Goal: Transaction & Acquisition: Purchase product/service

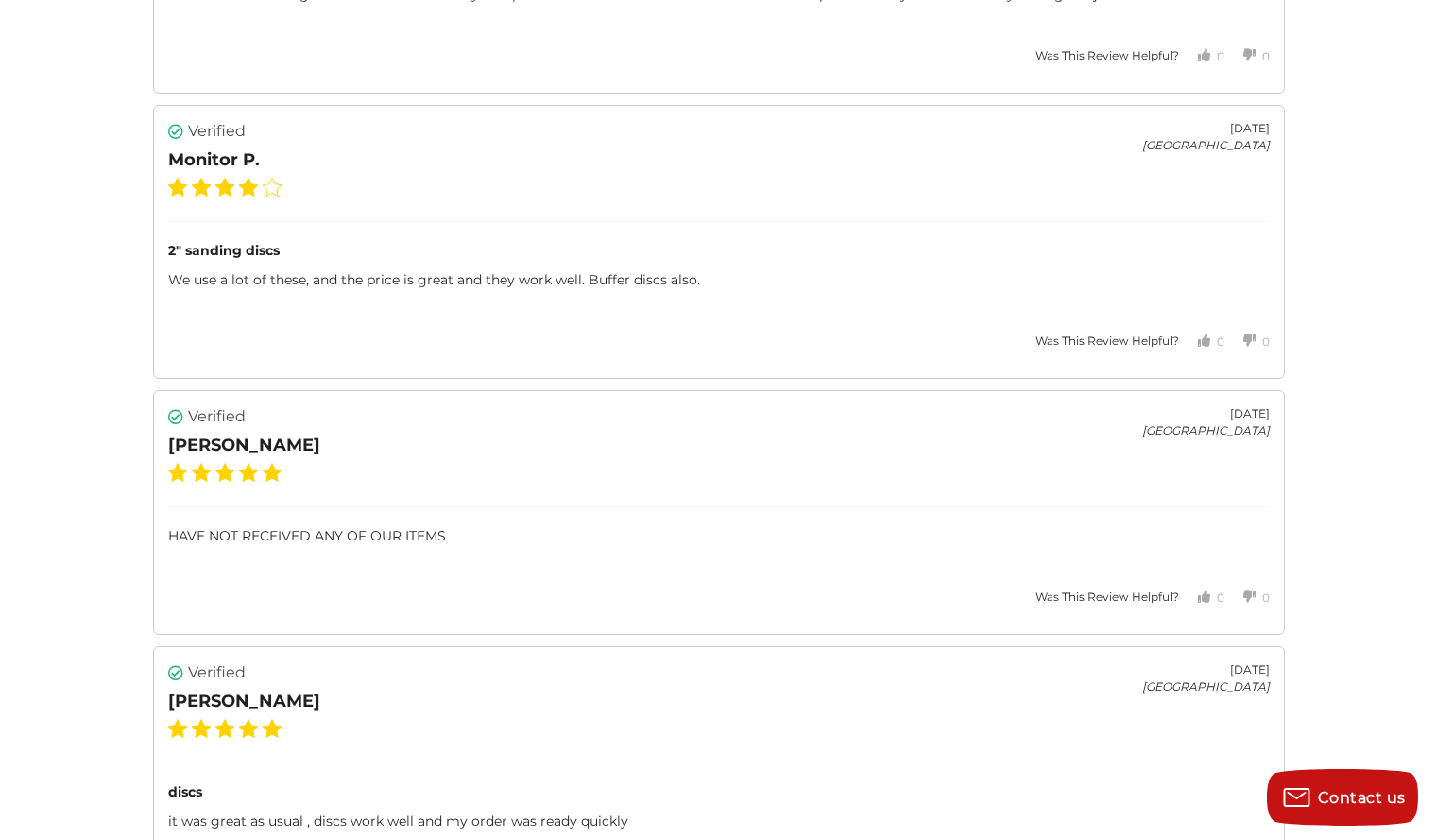
scroll to position [3635, 0]
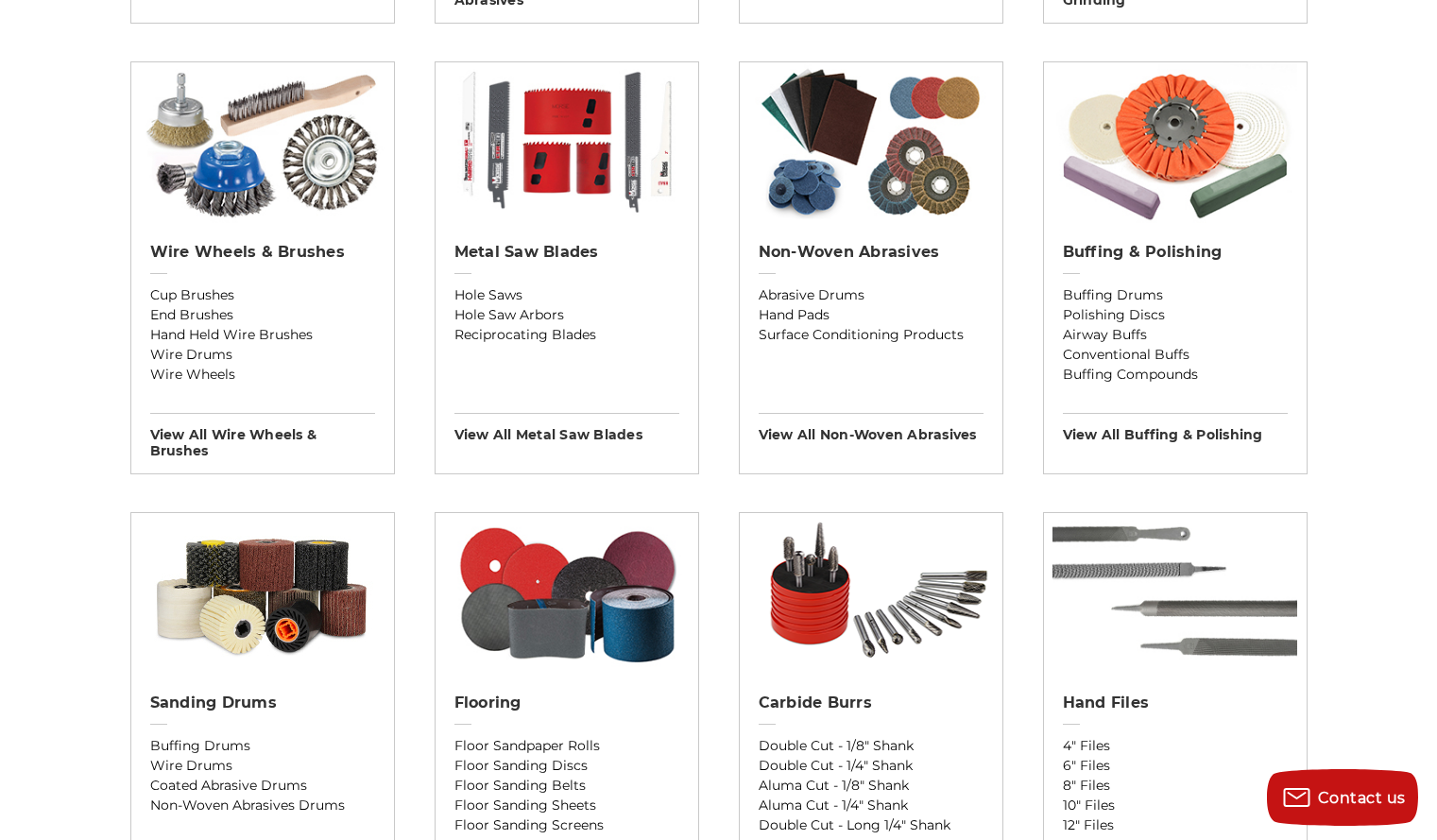
scroll to position [1106, 0]
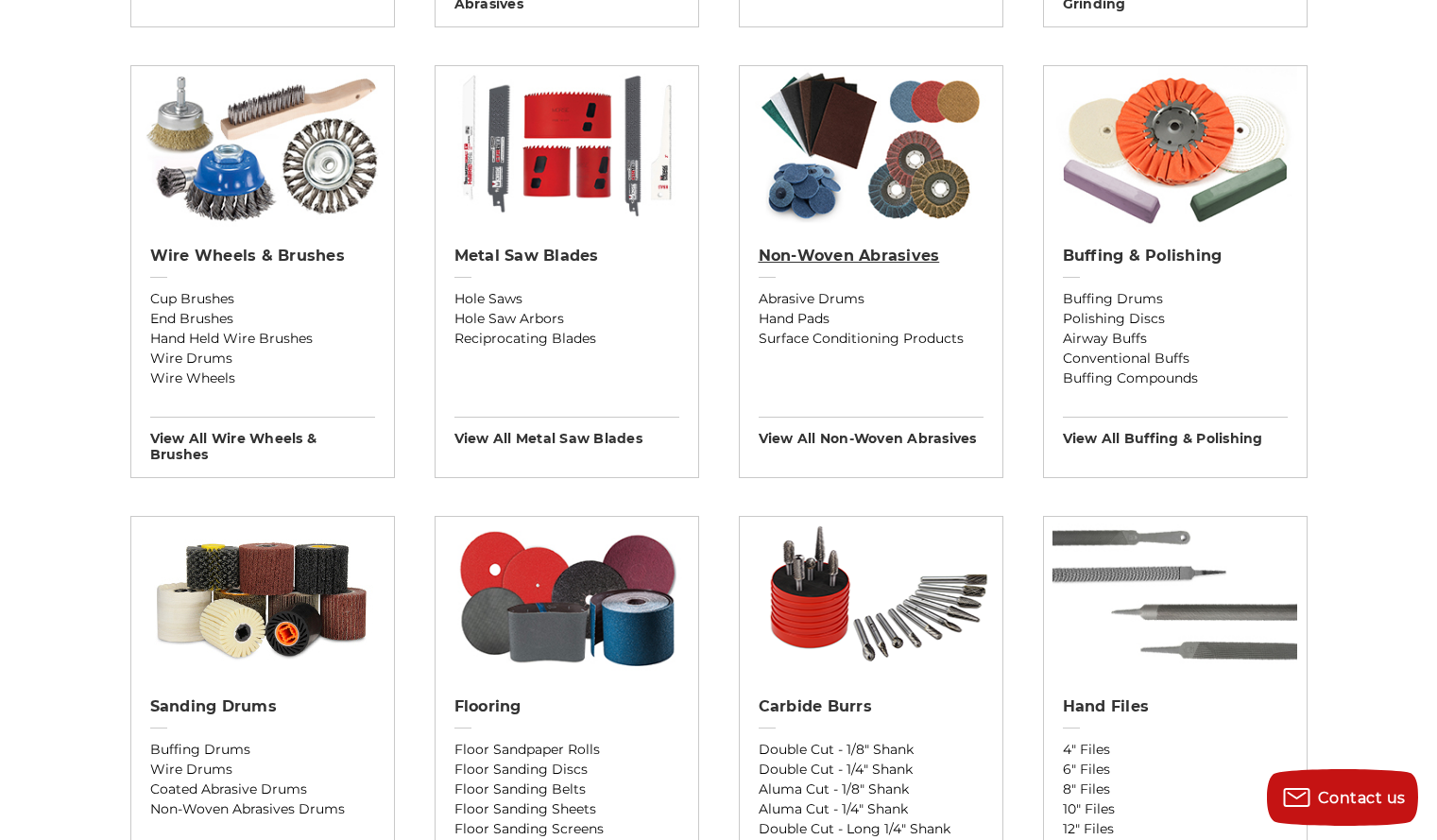
click at [824, 246] on h2 "Non-woven Abrasives" at bounding box center [871, 255] width 225 height 19
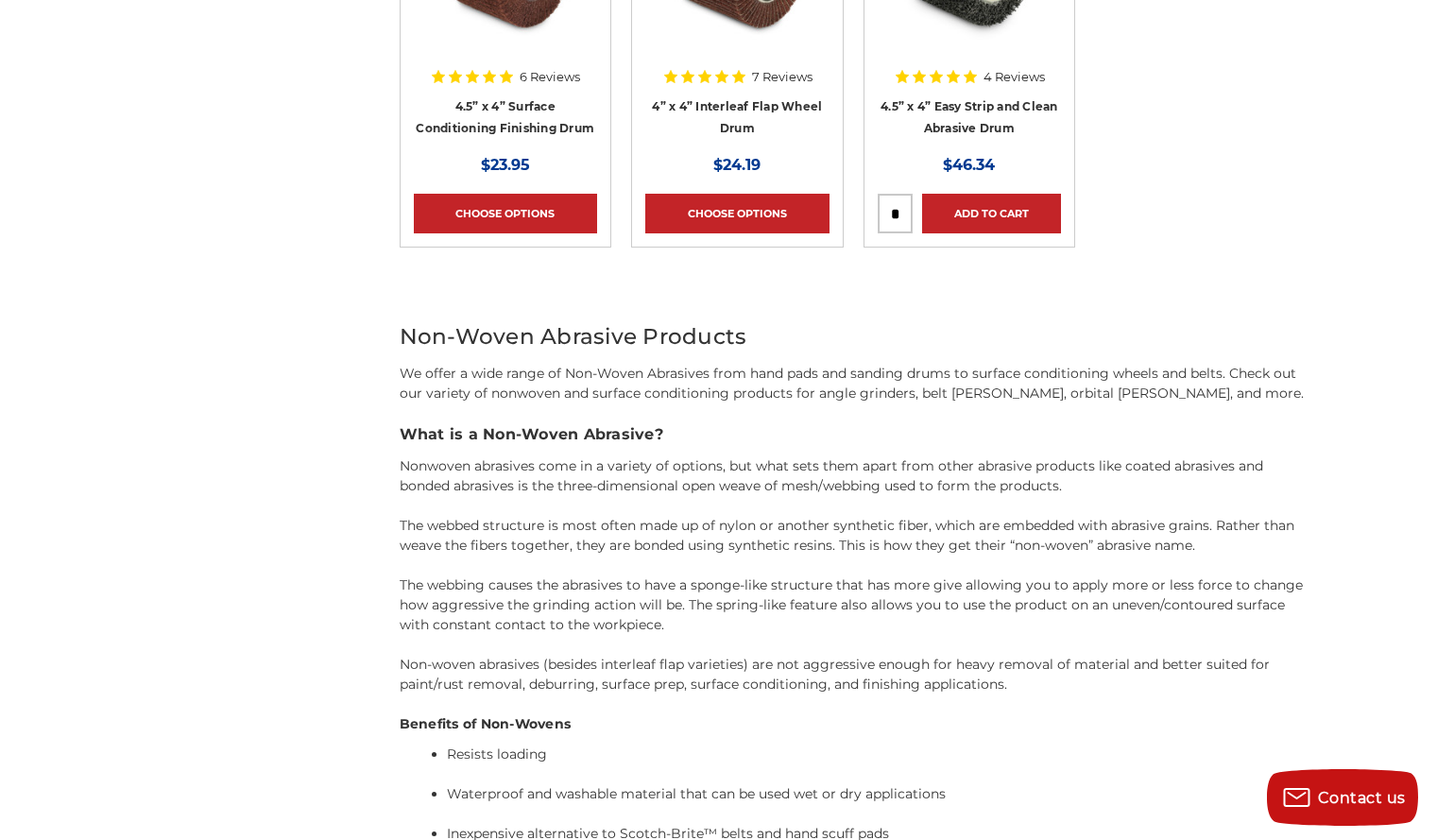
scroll to position [4017, 0]
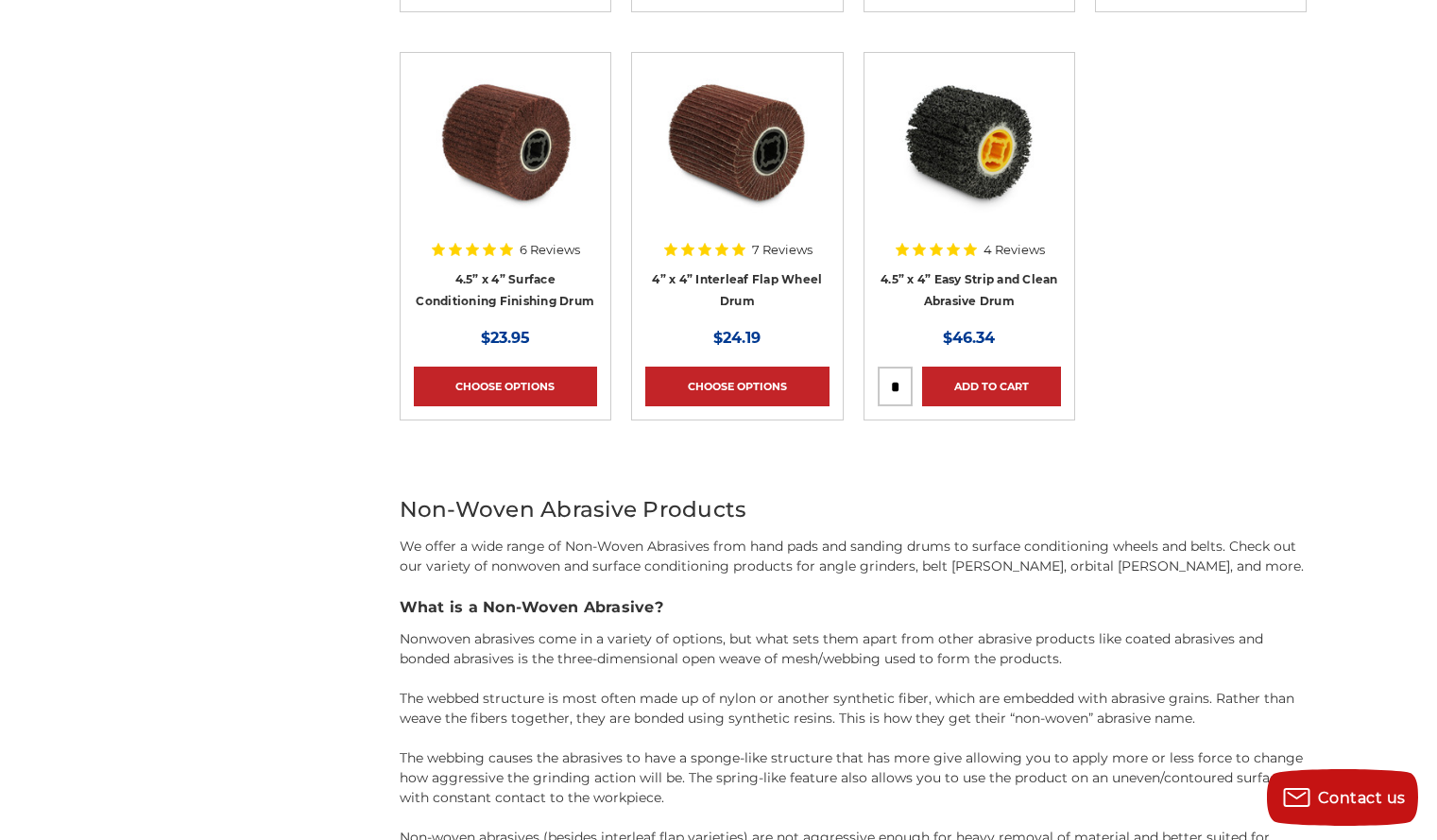
scroll to position [3828, 0]
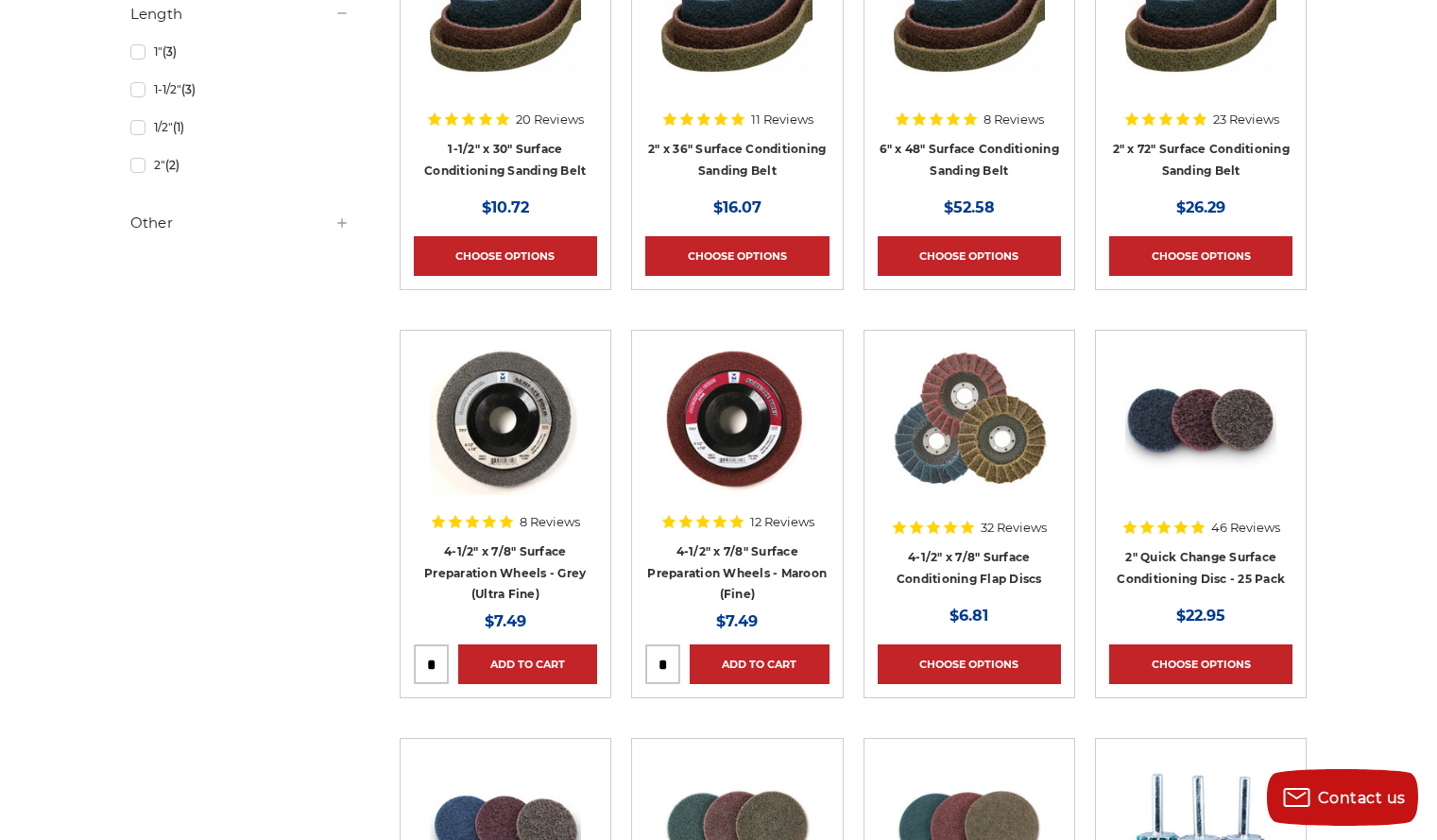
scroll to position [1533, 0]
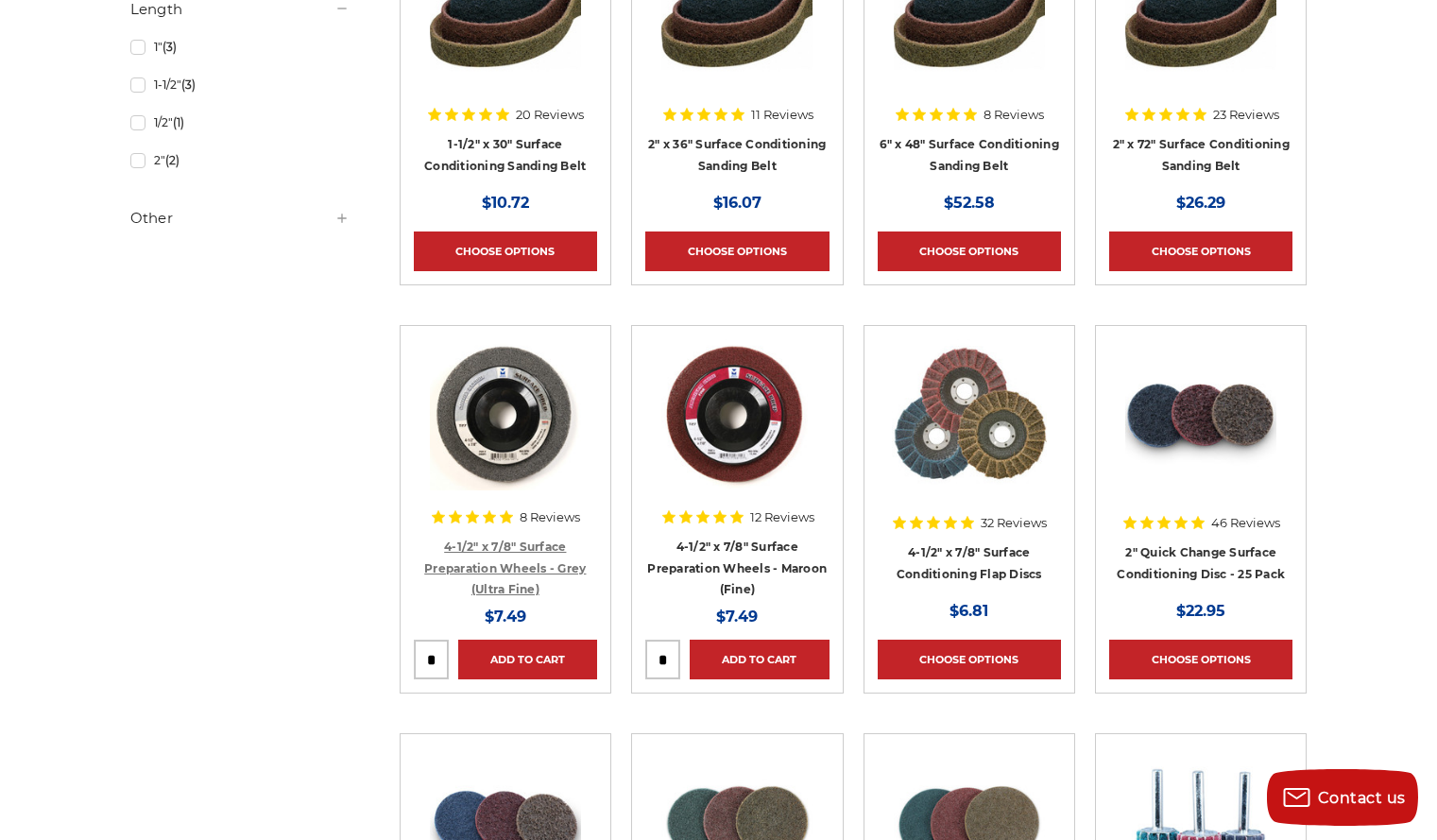
click at [515, 550] on link "4-1/2" x 7/8" Surface Preparation Wheels - Grey (Ultra Fine)" at bounding box center [505, 568] width 162 height 57
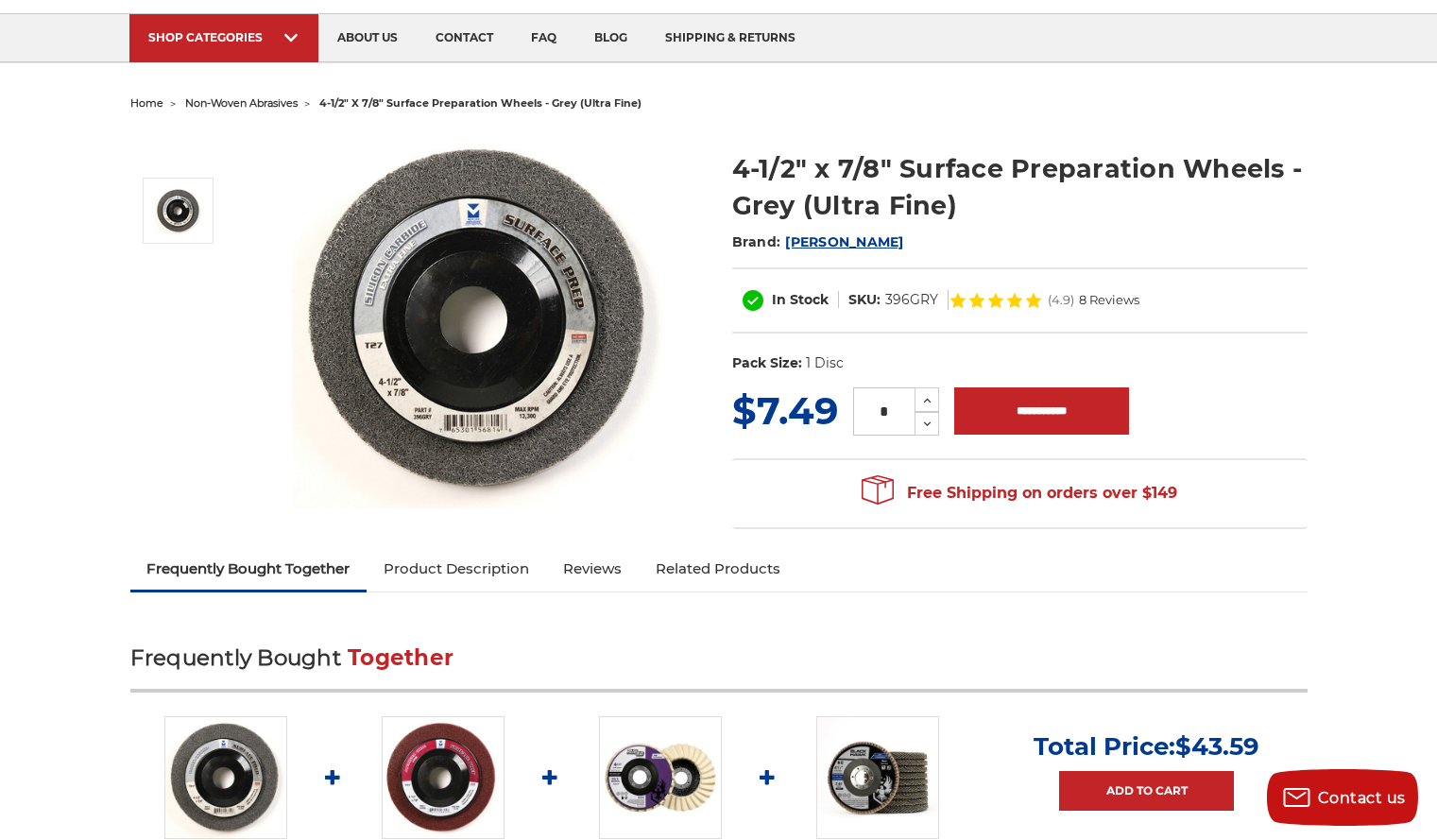
scroll to position [127, 0]
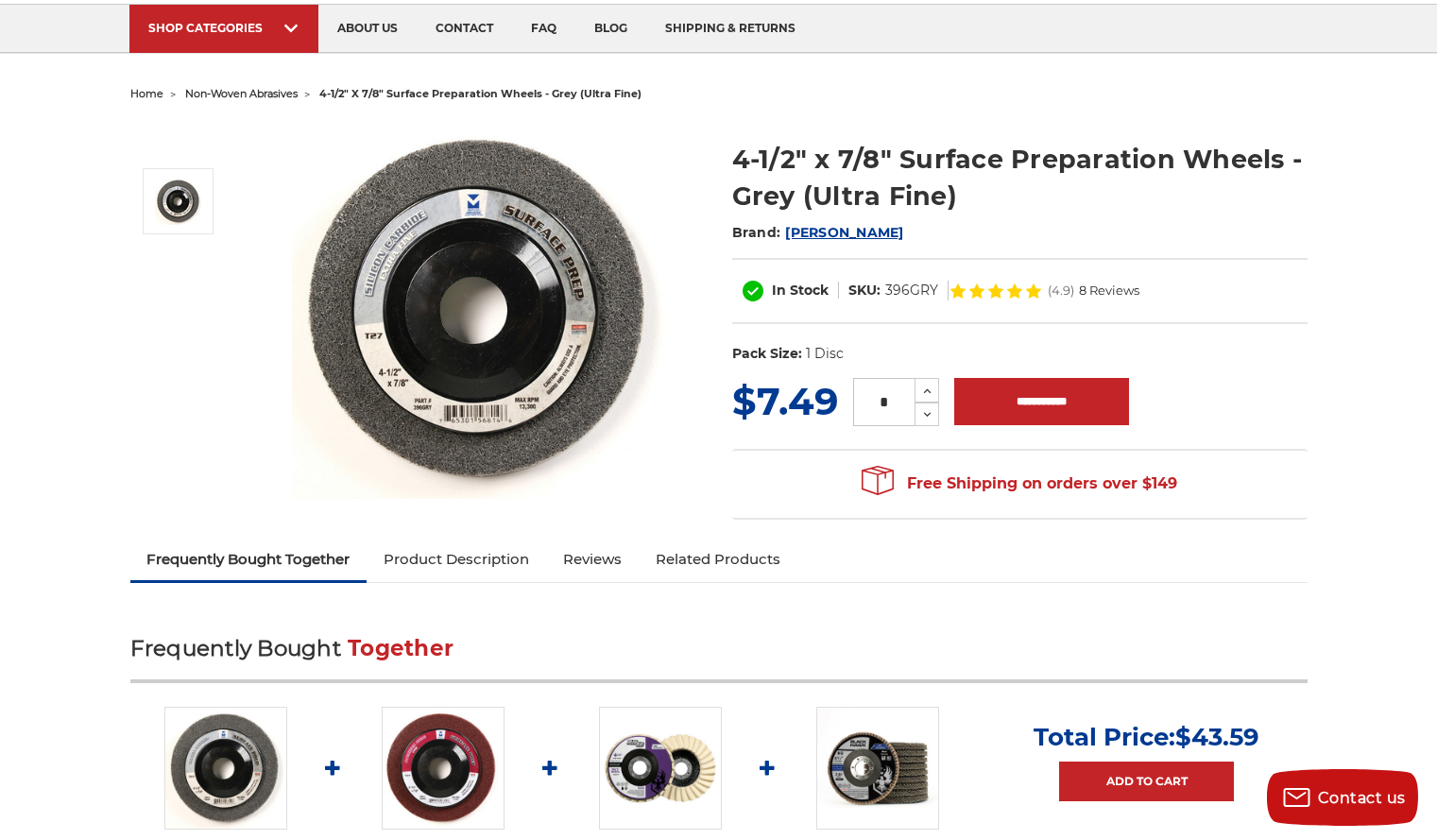
click at [304, 565] on link "Frequently Bought Together" at bounding box center [249, 559] width 238 height 41
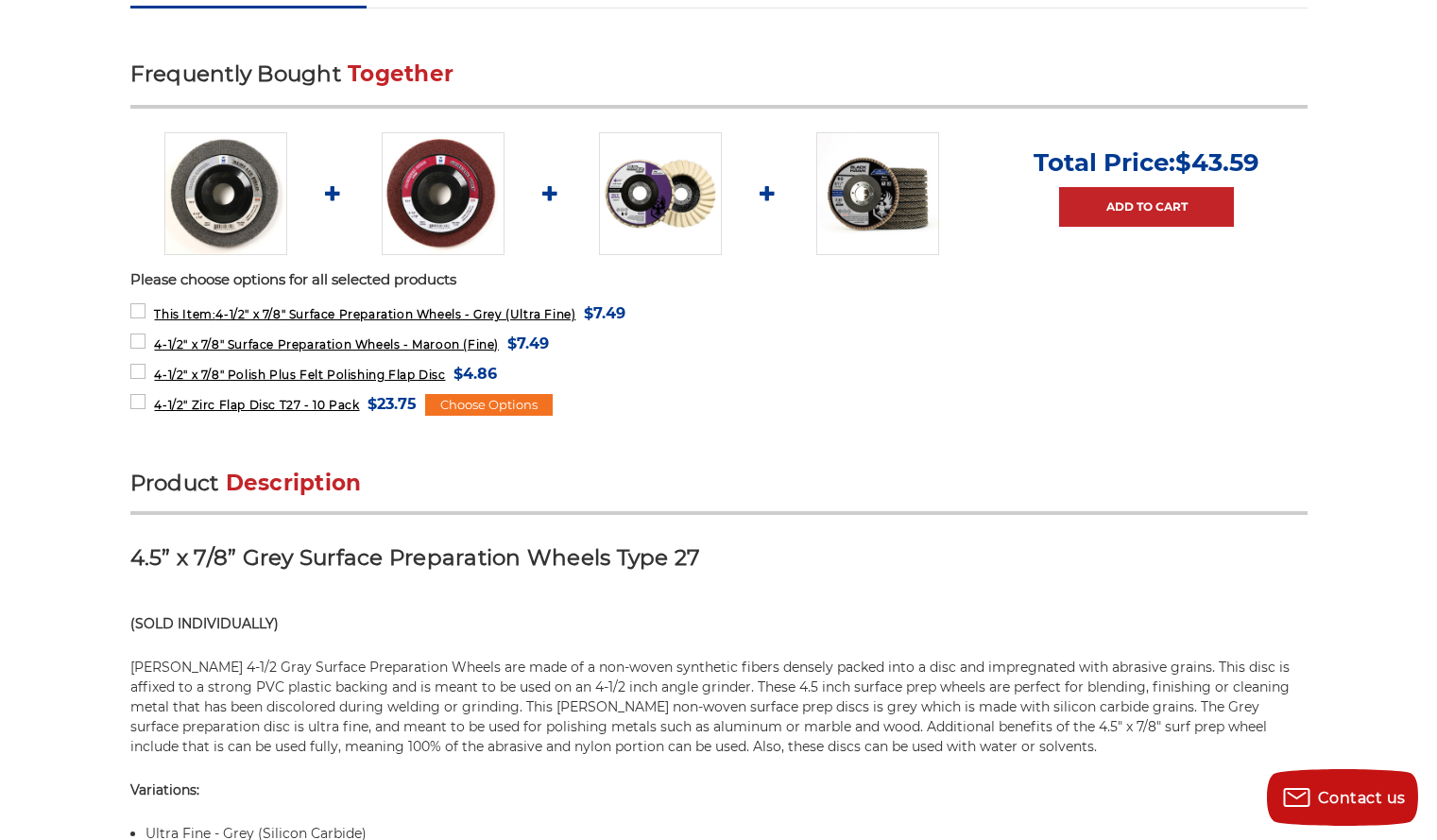
scroll to position [738, 0]
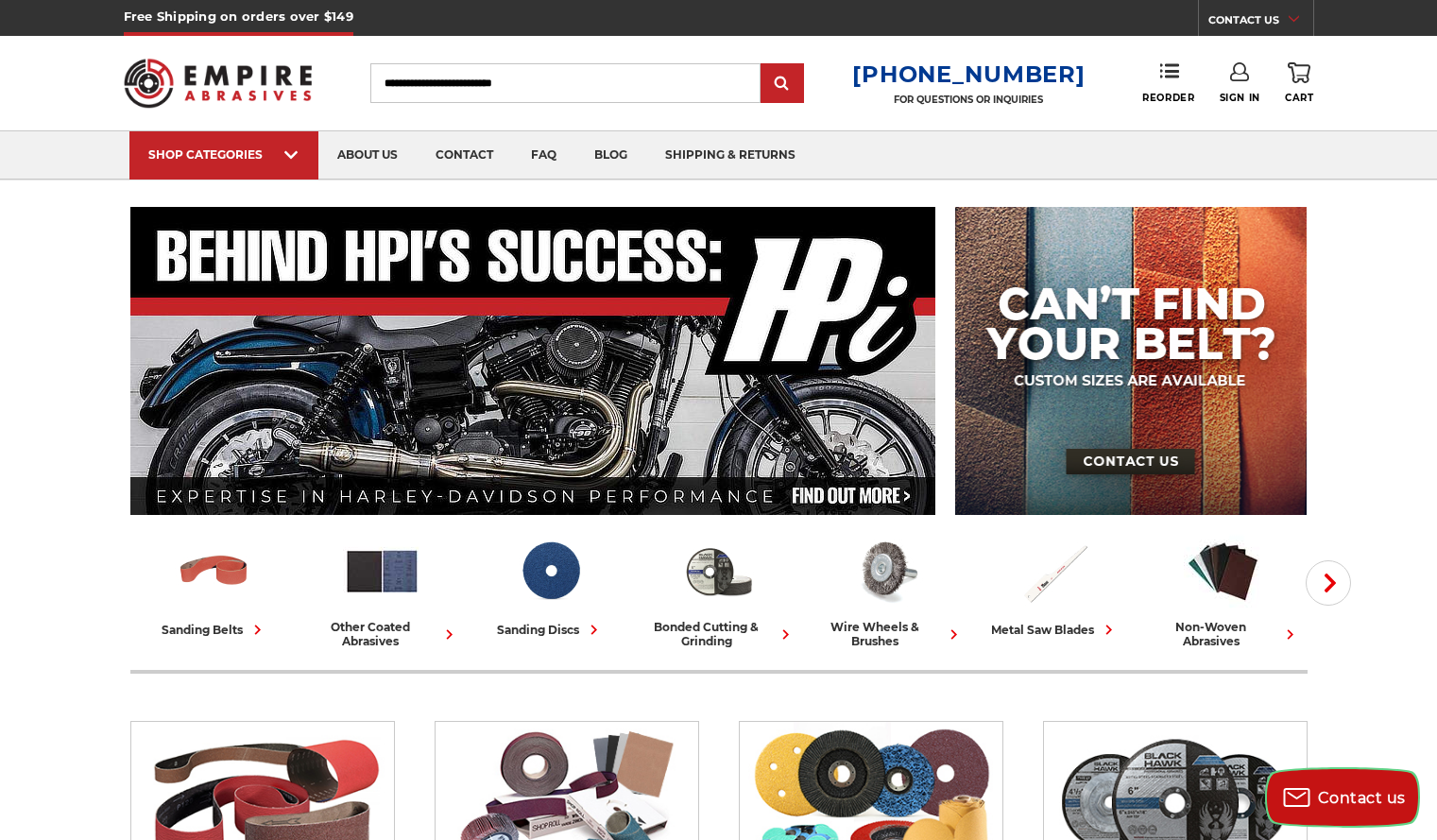
click at [1373, 779] on button "Contact us" at bounding box center [1343, 797] width 151 height 57
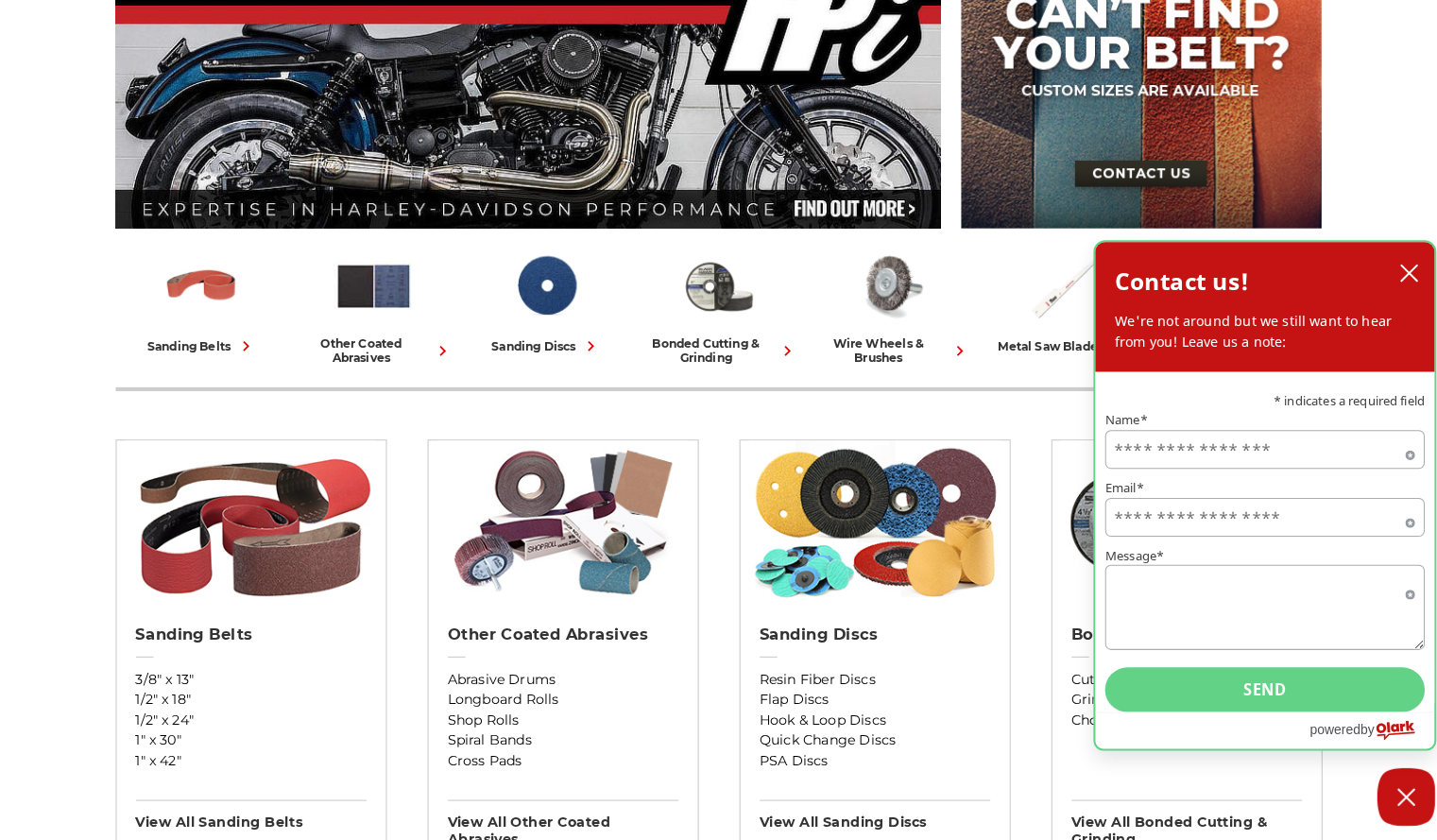
scroll to position [282, 0]
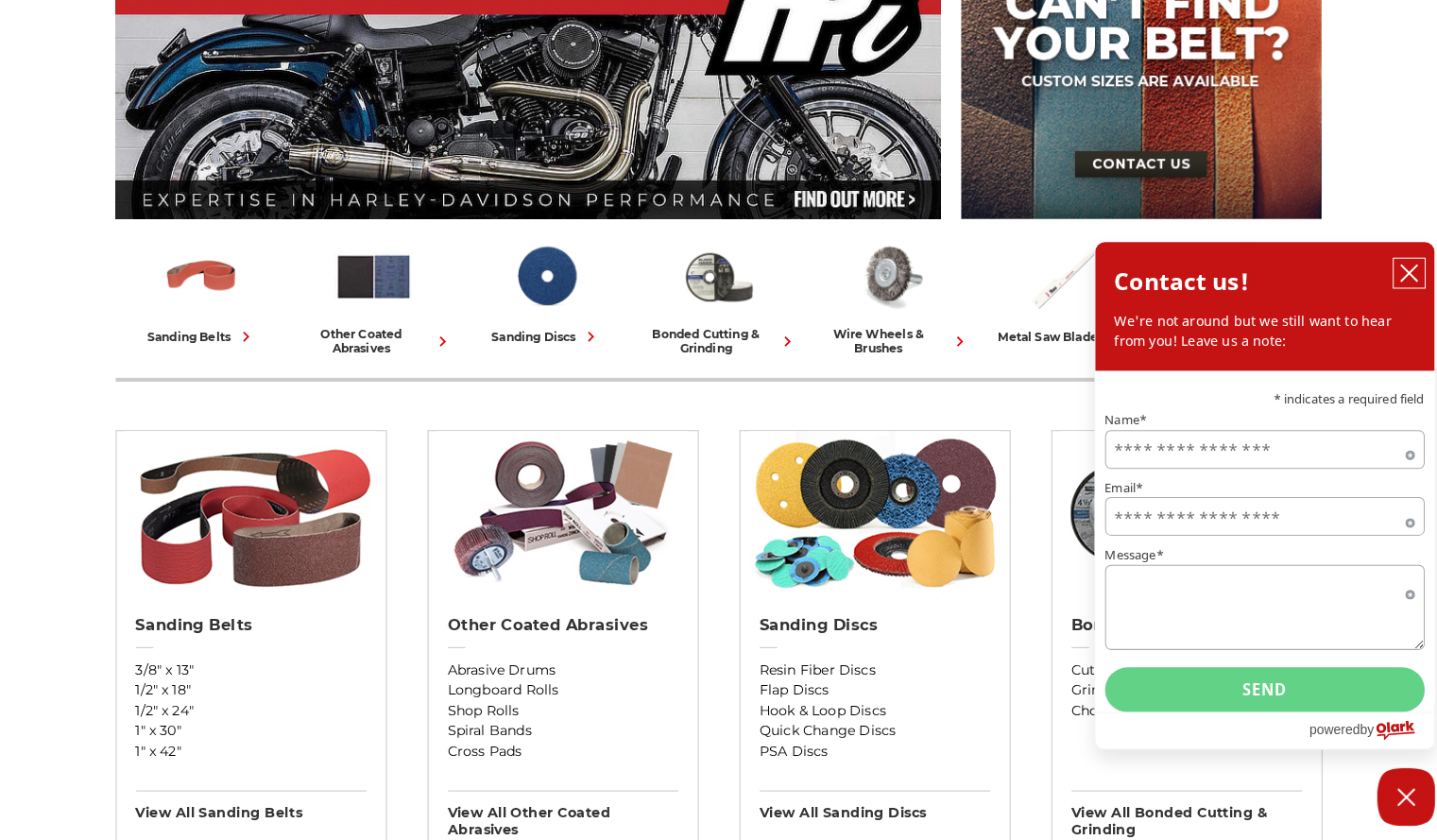
click at [1392, 289] on icon "close chatbox" at bounding box center [1392, 286] width 15 height 15
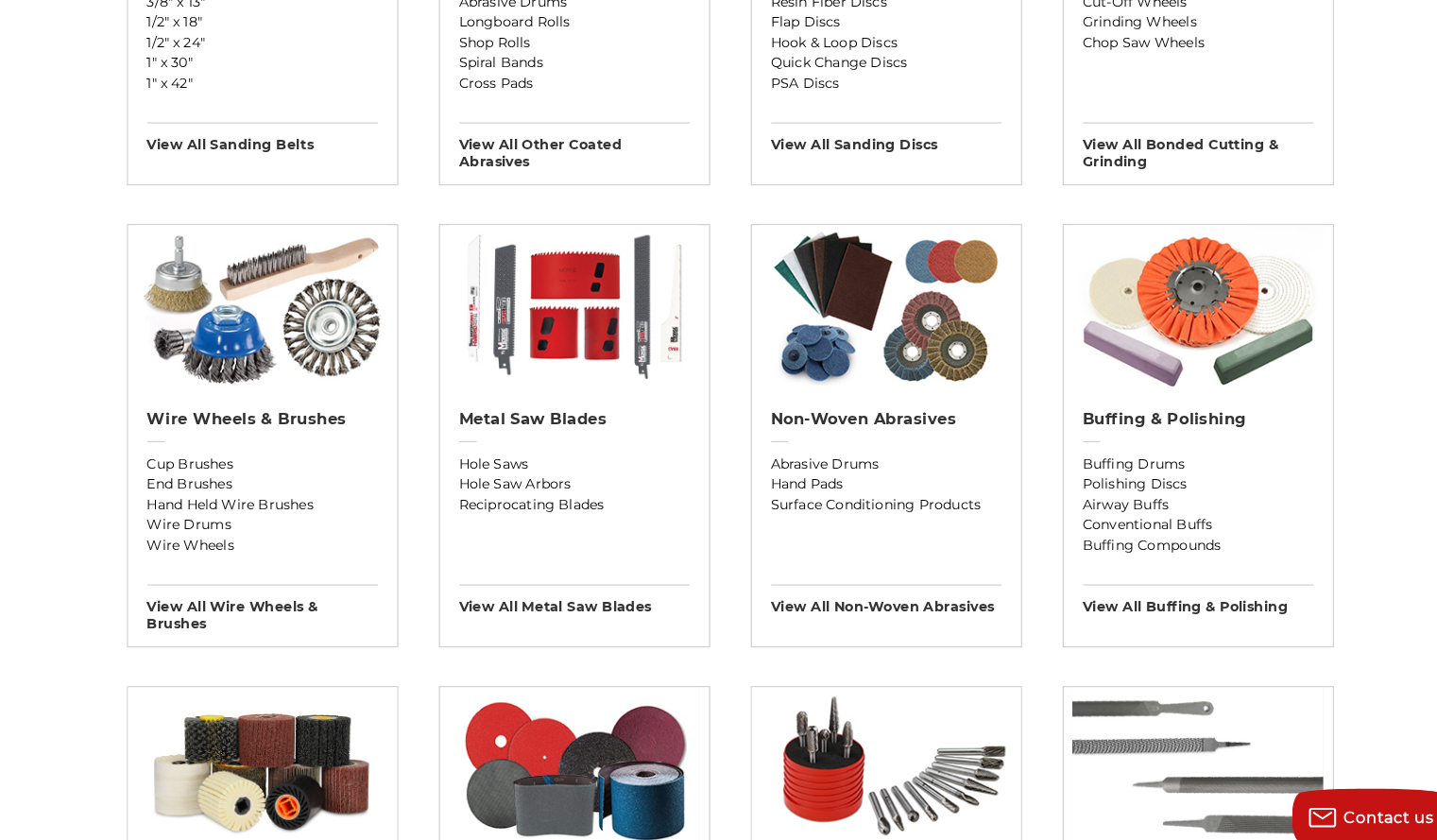
scroll to position [952, 0]
click at [830, 582] on h3 "View All non-woven abrasives" at bounding box center [871, 585] width 225 height 30
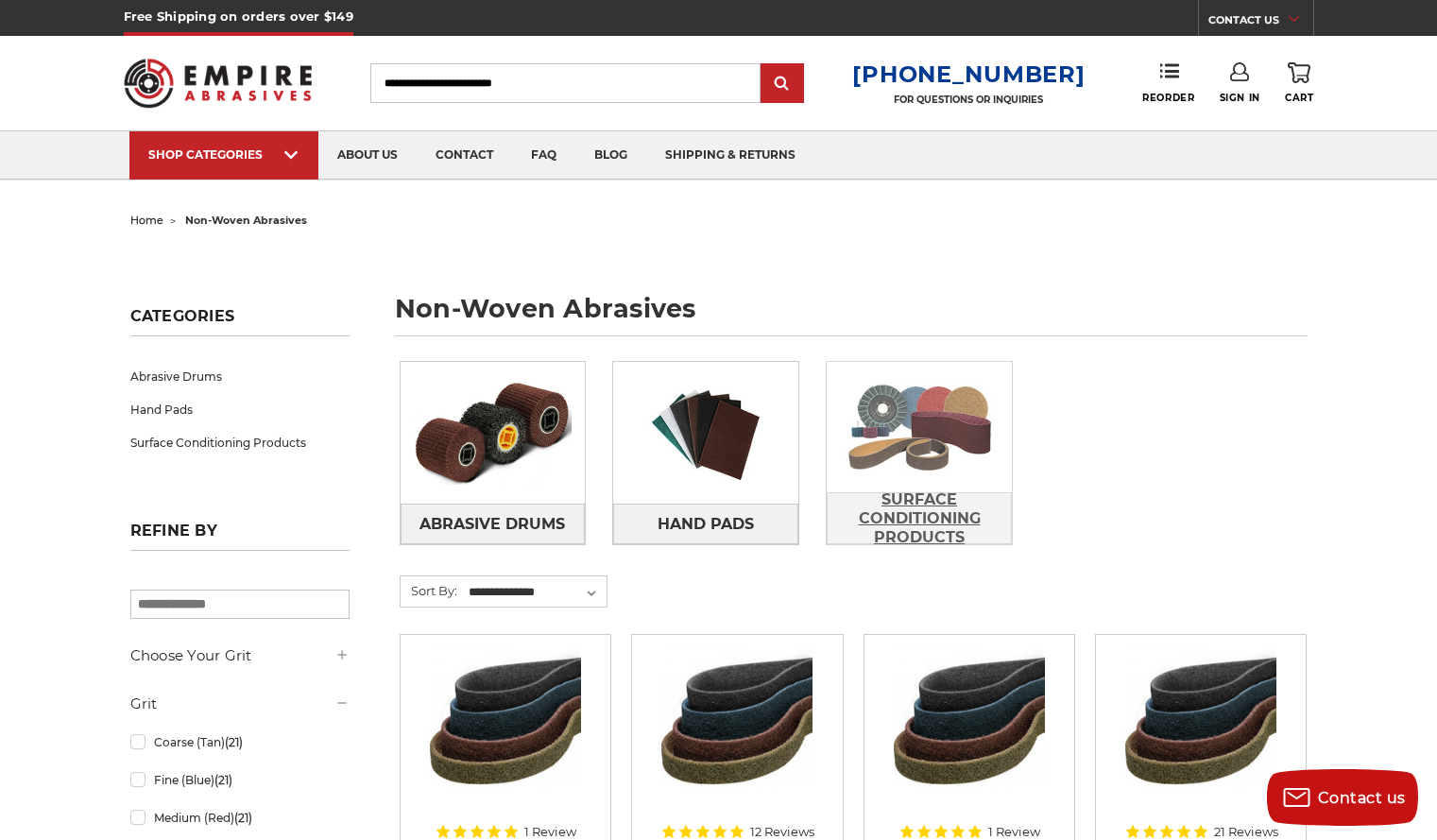
click at [914, 511] on span "Surface Conditioning Products" at bounding box center [919, 518] width 184 height 70
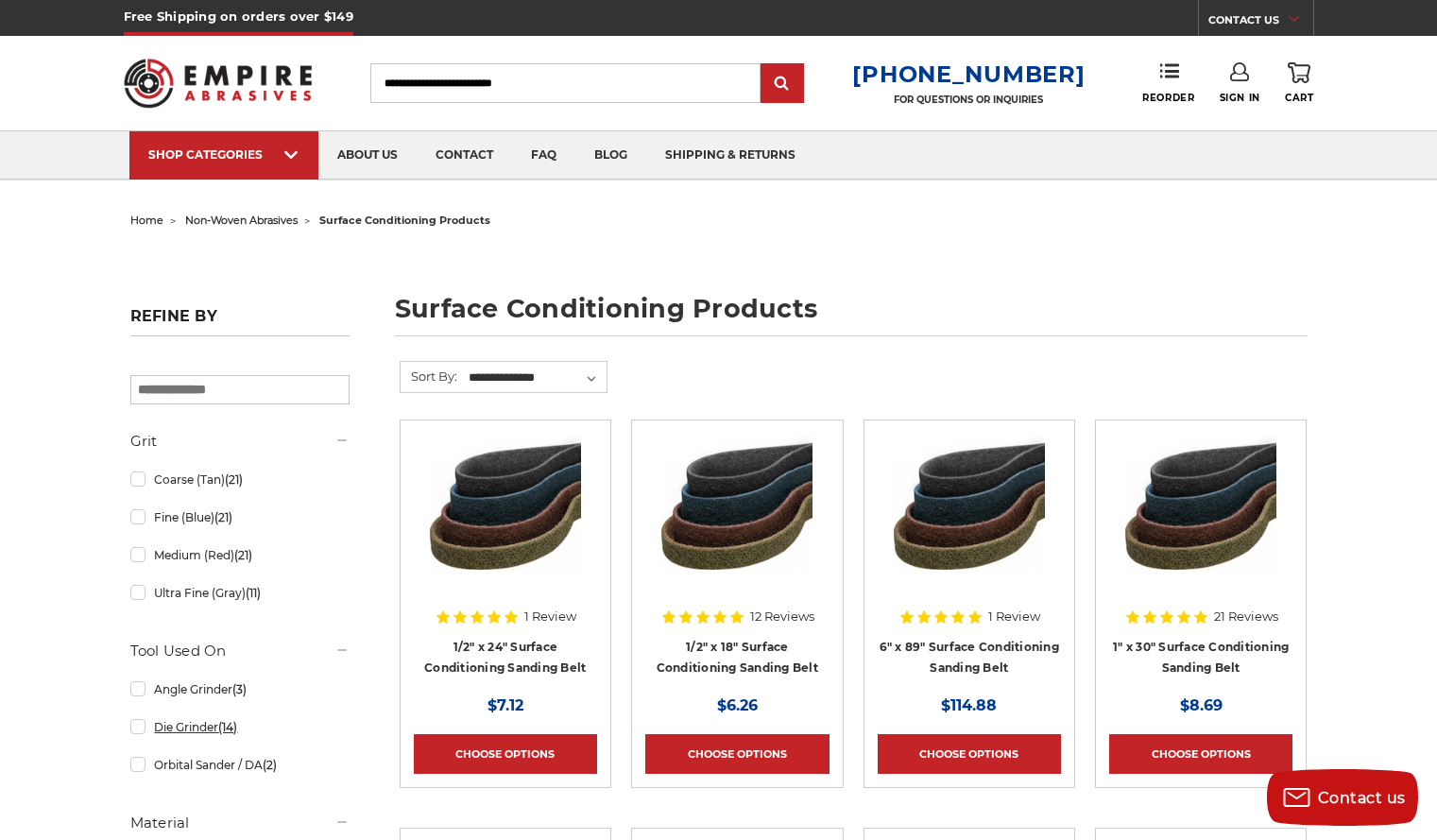
click at [142, 726] on link "Die Grinder (14)" at bounding box center [240, 727] width 219 height 33
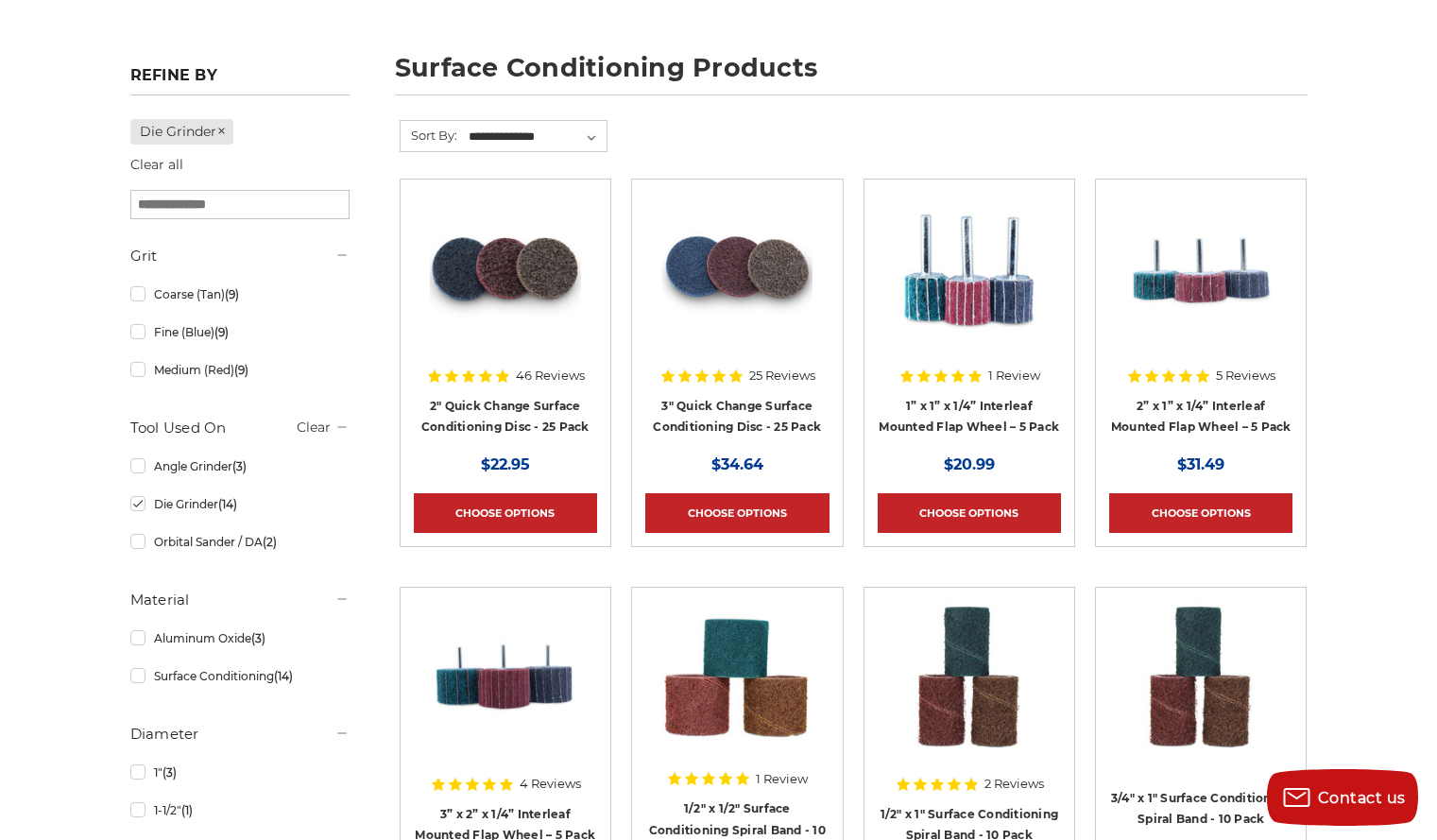
scroll to position [233, 0]
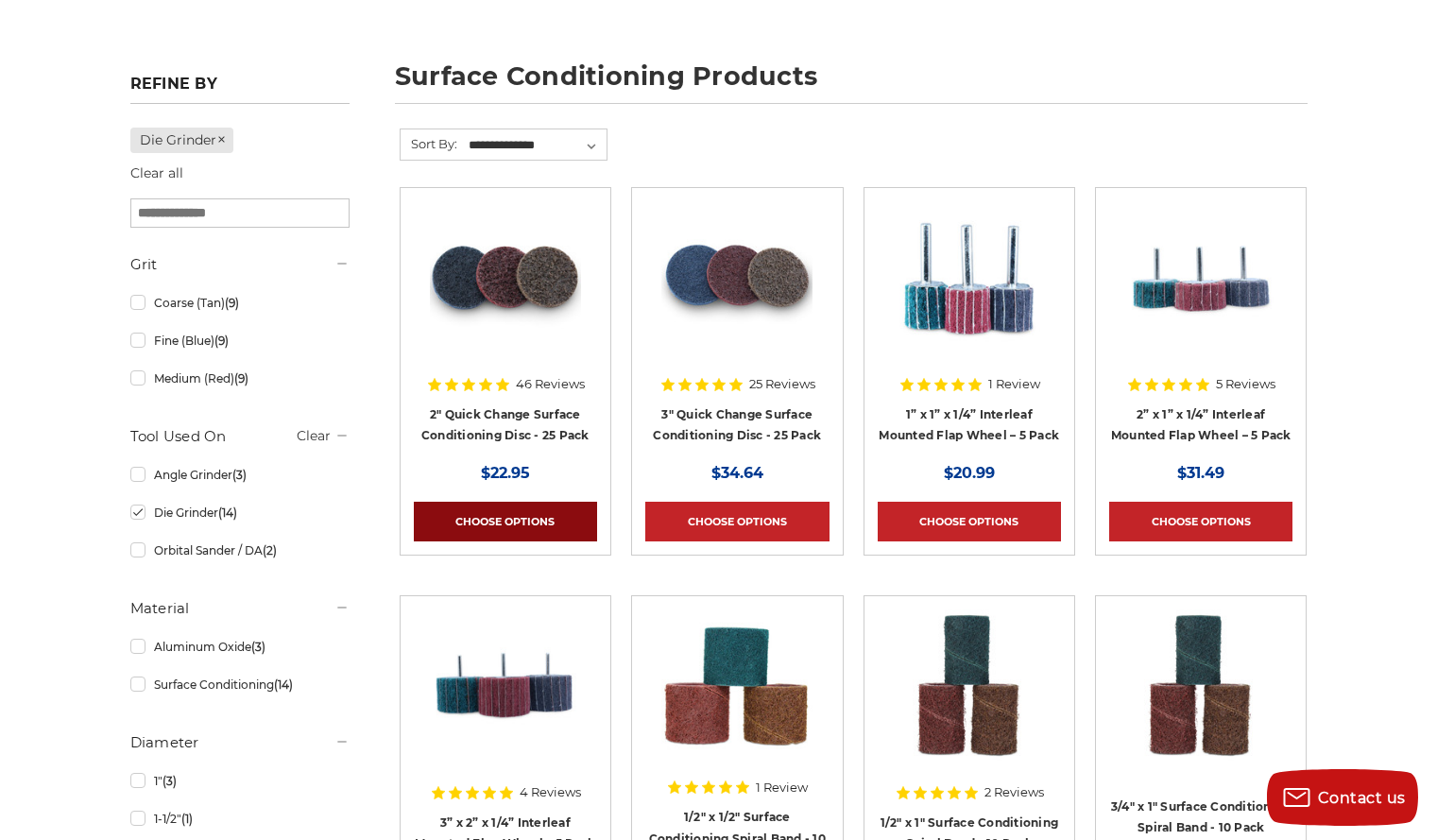
click at [496, 512] on link "Choose Options" at bounding box center [506, 521] width 184 height 39
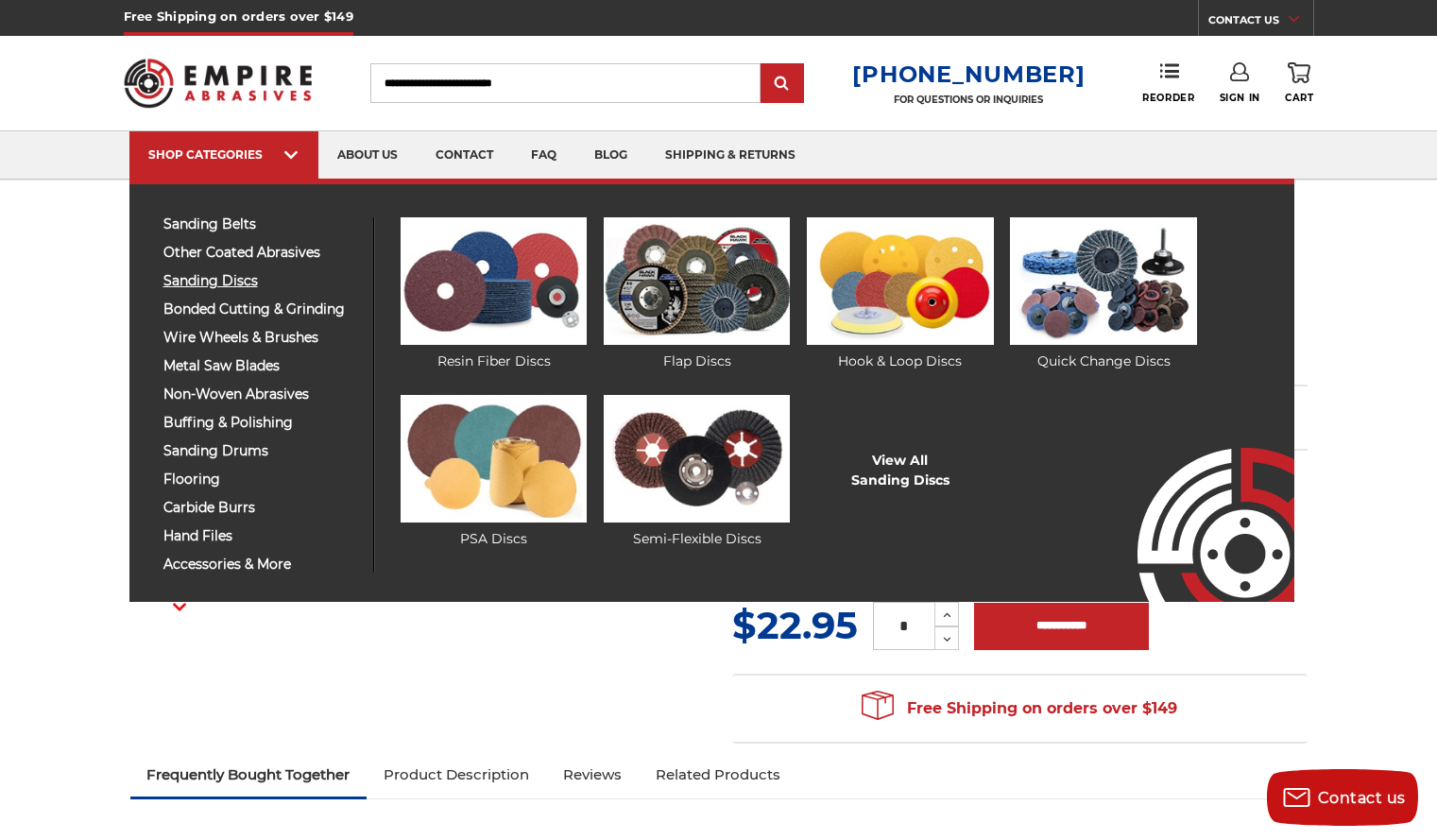
click at [240, 279] on span "sanding discs" at bounding box center [261, 281] width 195 height 14
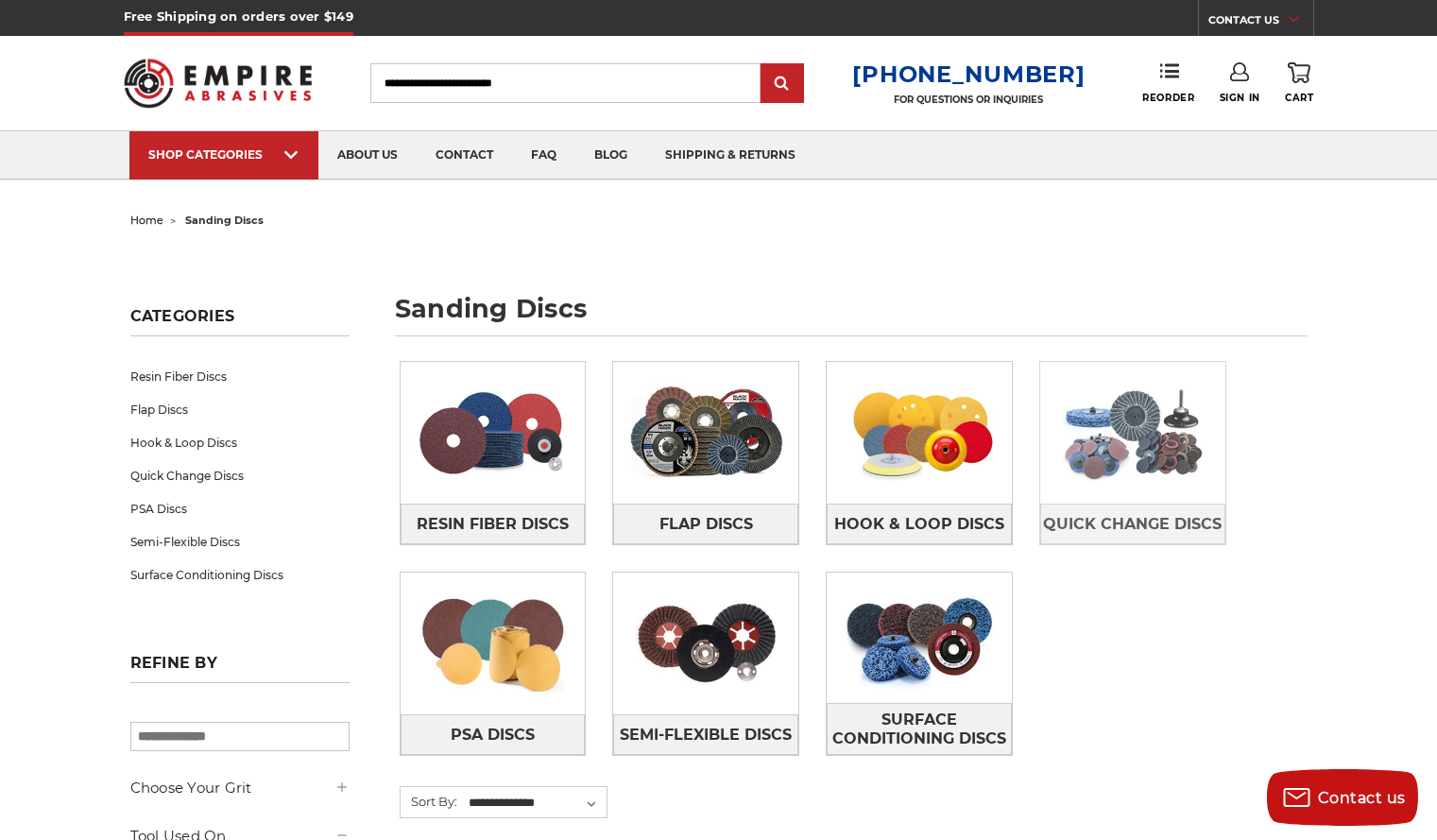
click at [1109, 456] on img at bounding box center [1133, 432] width 186 height 131
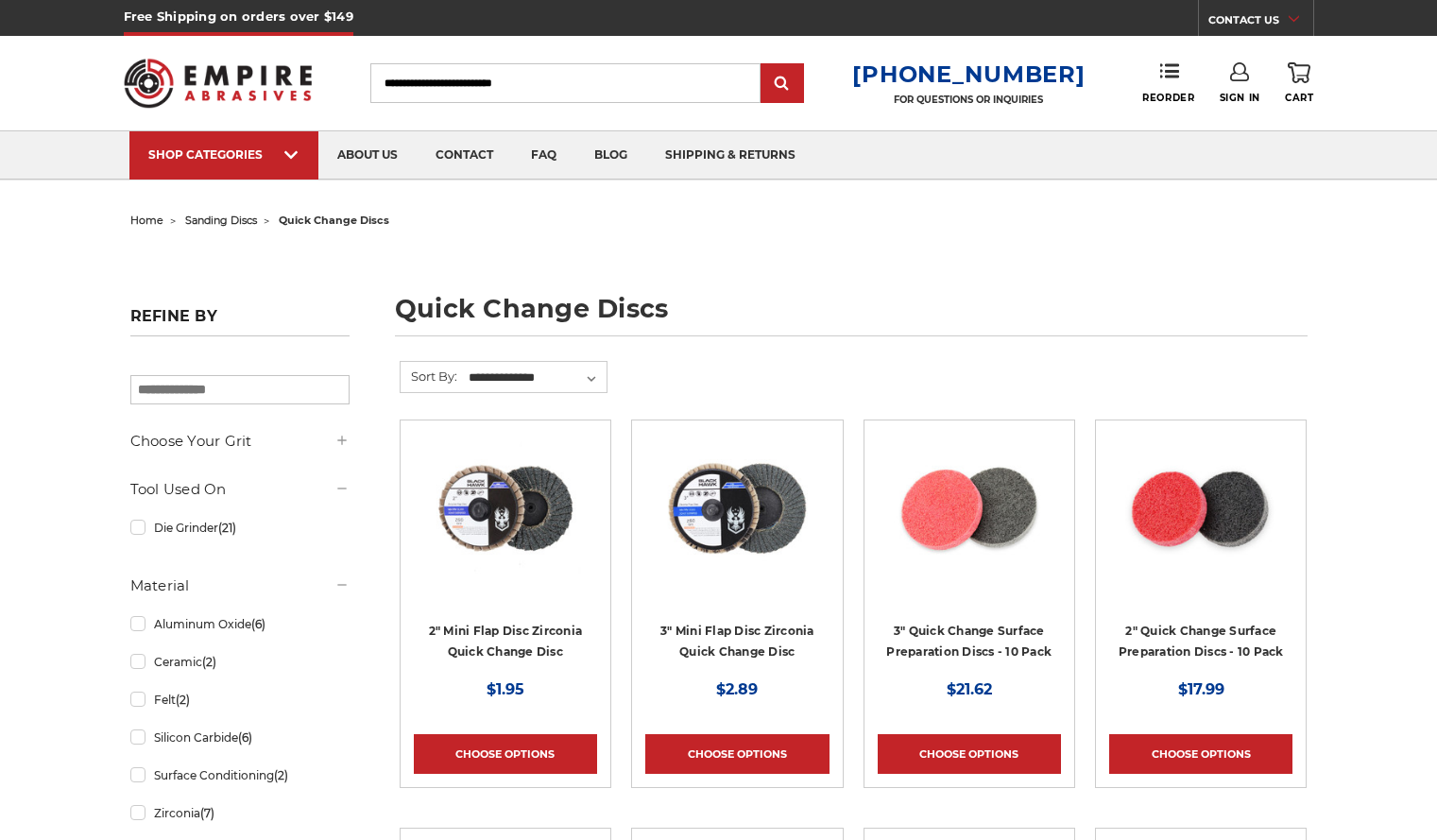
click at [1131, 515] on img at bounding box center [1200, 509] width 151 height 151
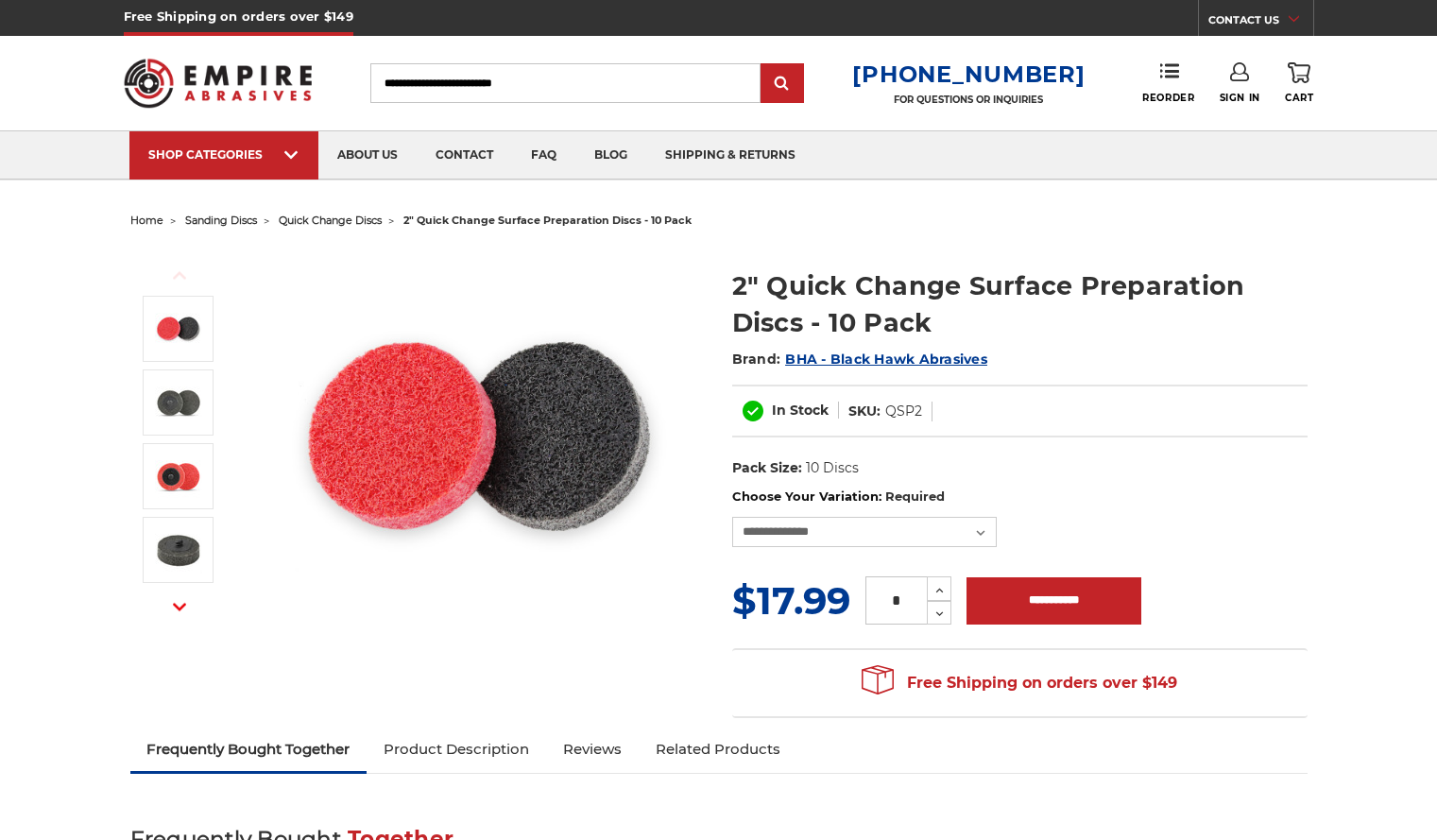
click at [1131, 515] on div "**********" at bounding box center [1020, 517] width 575 height 59
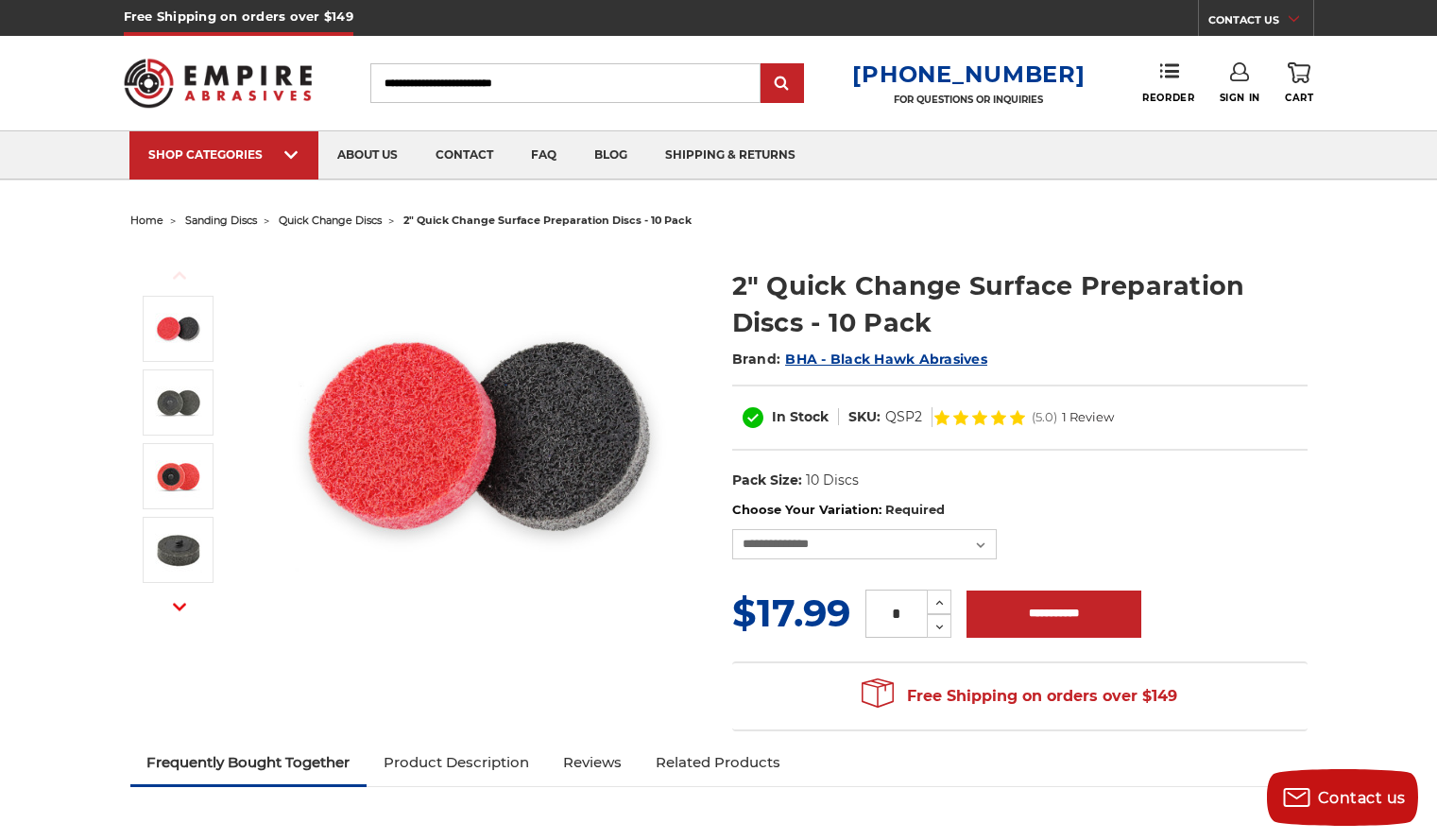
click at [572, 414] on img at bounding box center [480, 436] width 378 height 378
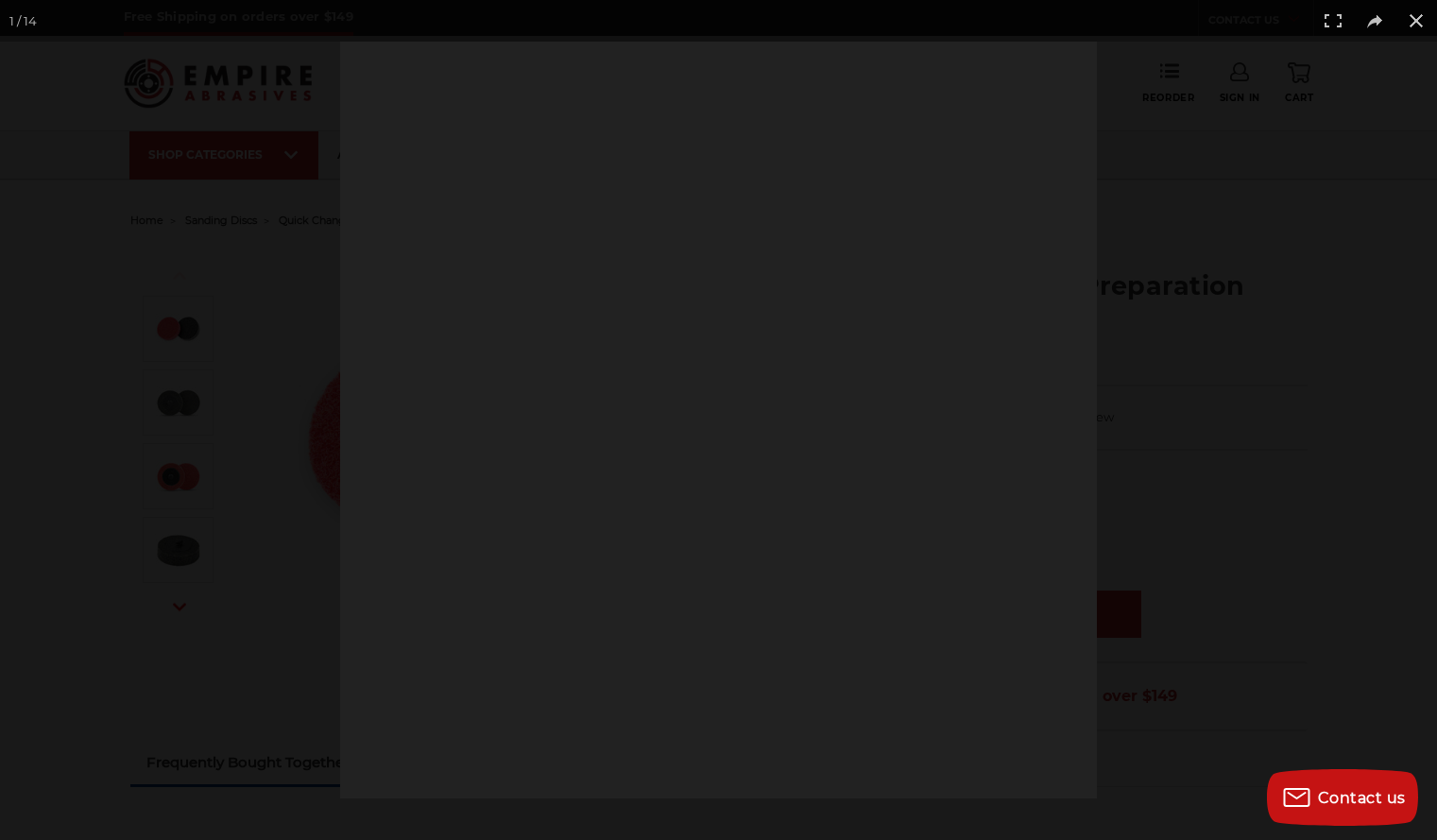
click at [572, 414] on div at bounding box center [718, 419] width 757 height 757
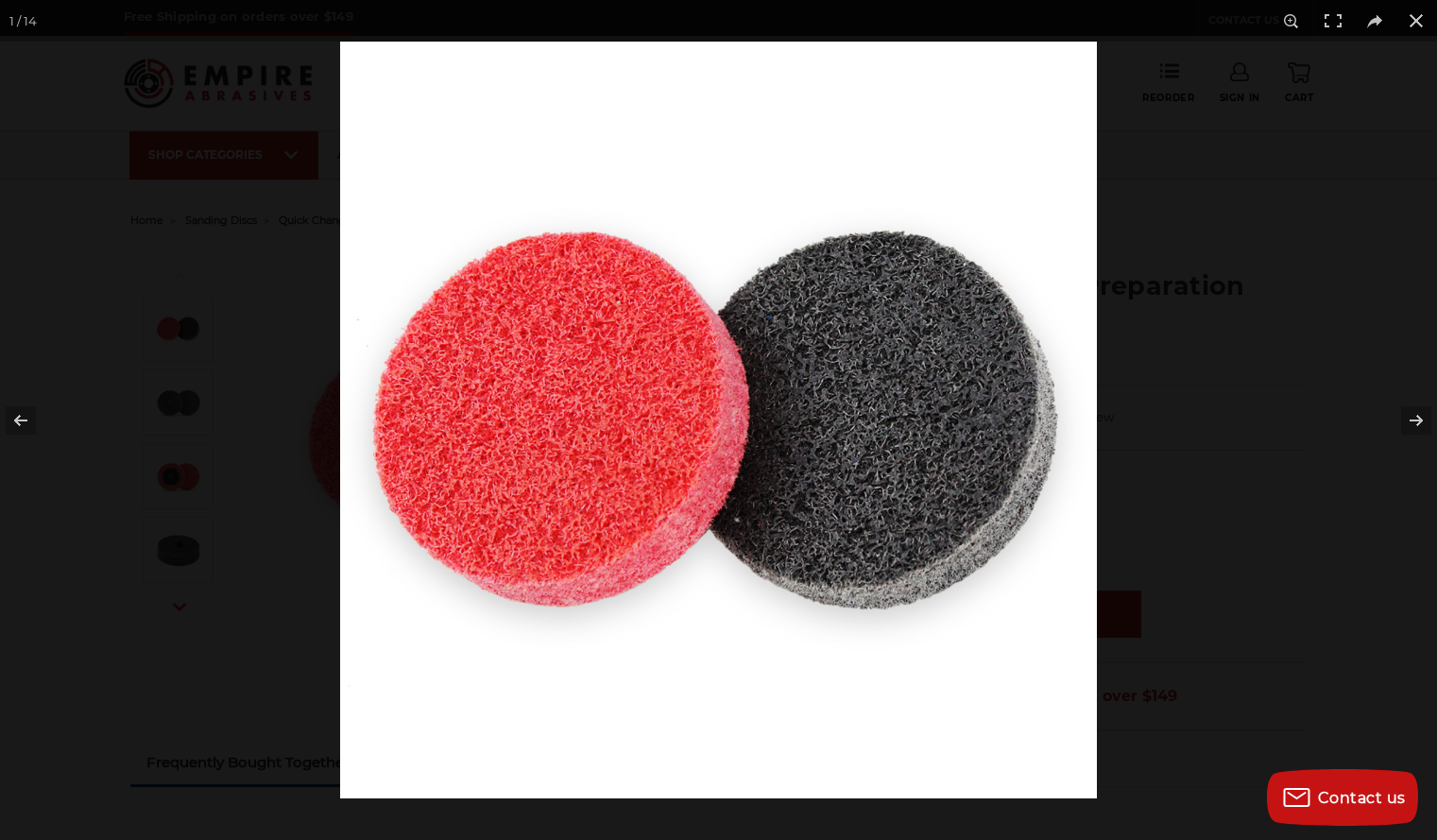
click at [188, 182] on div at bounding box center [718, 420] width 1437 height 840
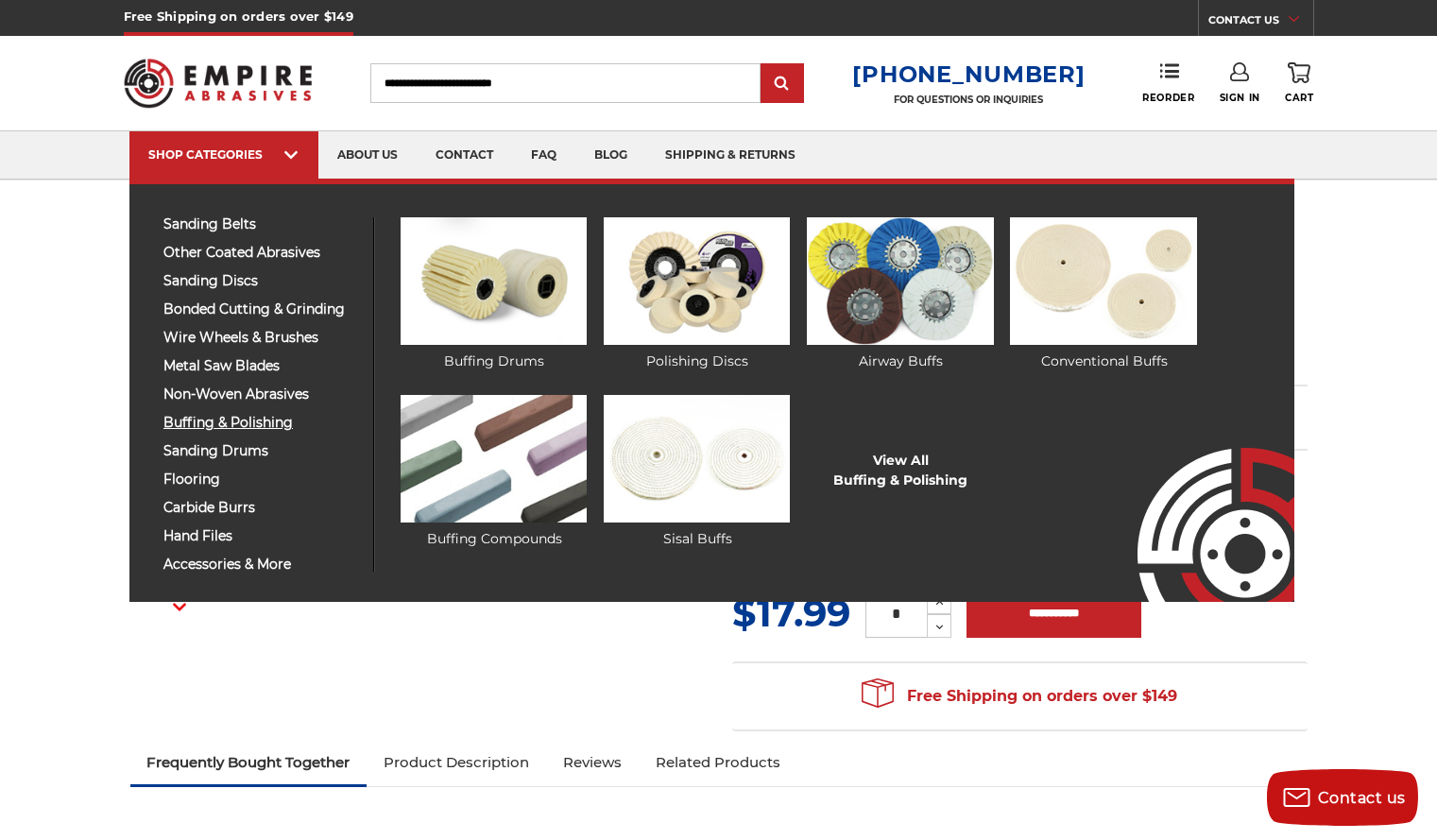
click at [212, 417] on span "buffing & polishing" at bounding box center [261, 422] width 195 height 14
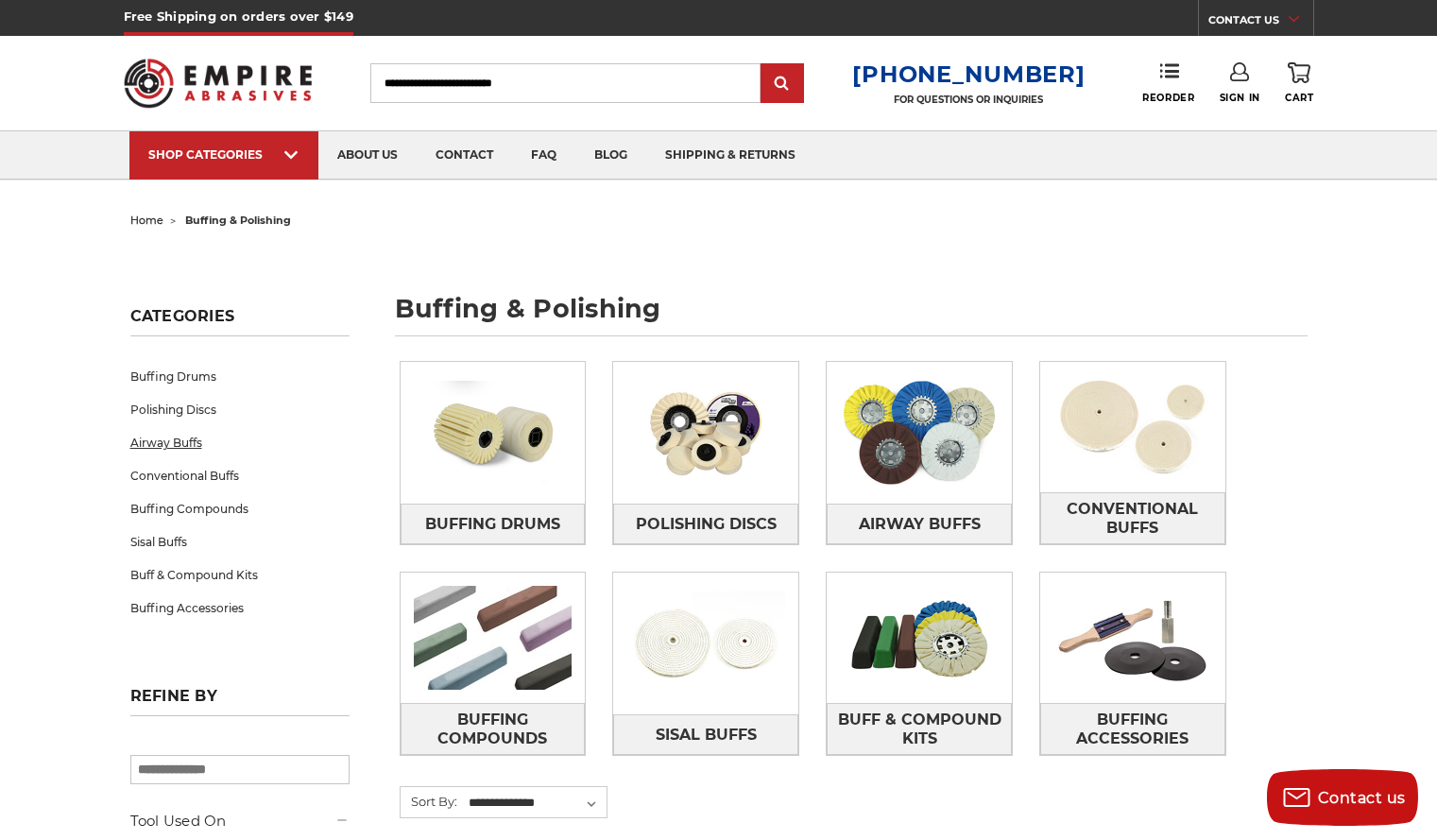
click at [170, 448] on link "Airway Buffs" at bounding box center [240, 443] width 219 height 33
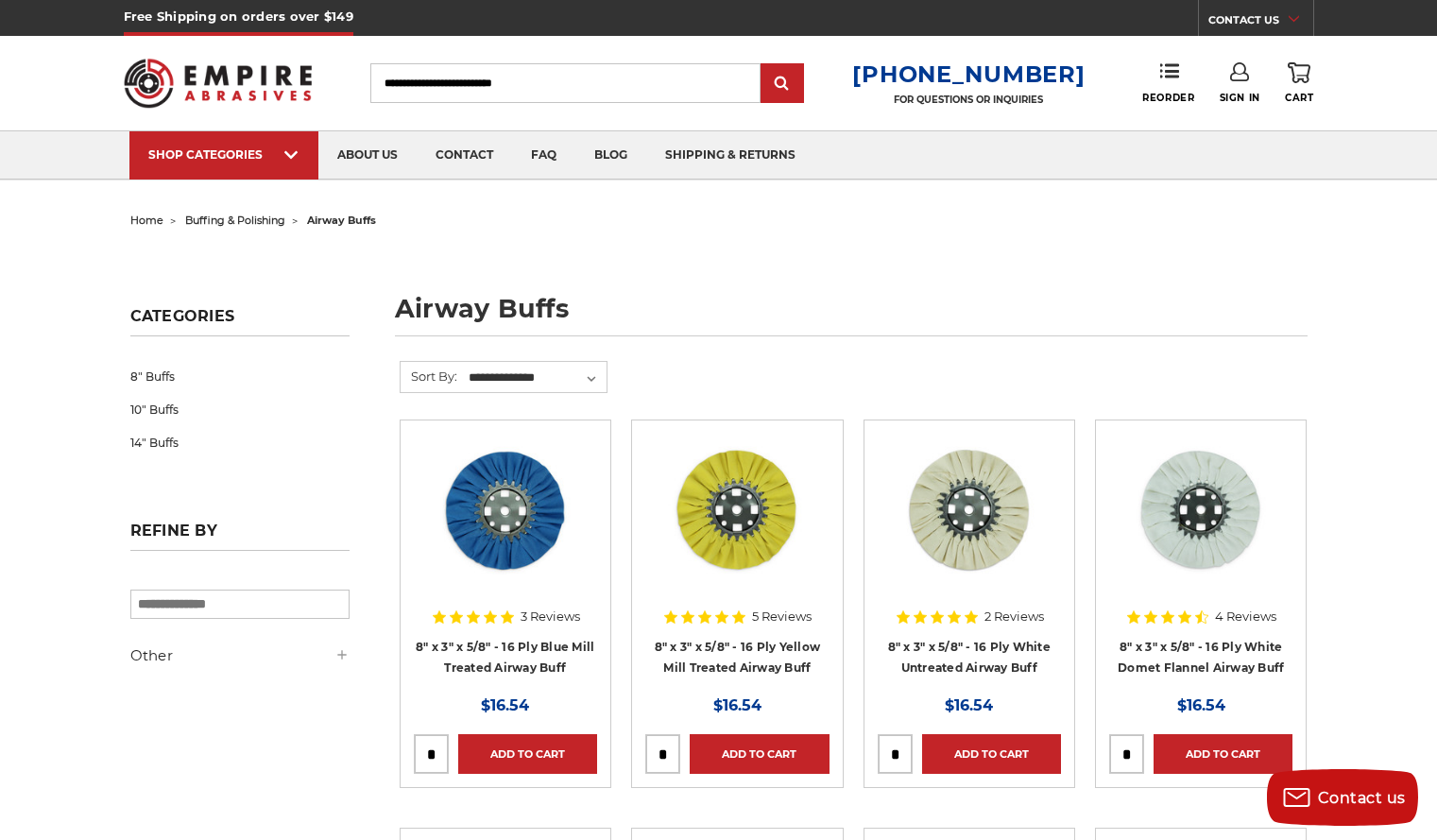
click at [146, 658] on h5 "Other" at bounding box center [240, 655] width 219 height 23
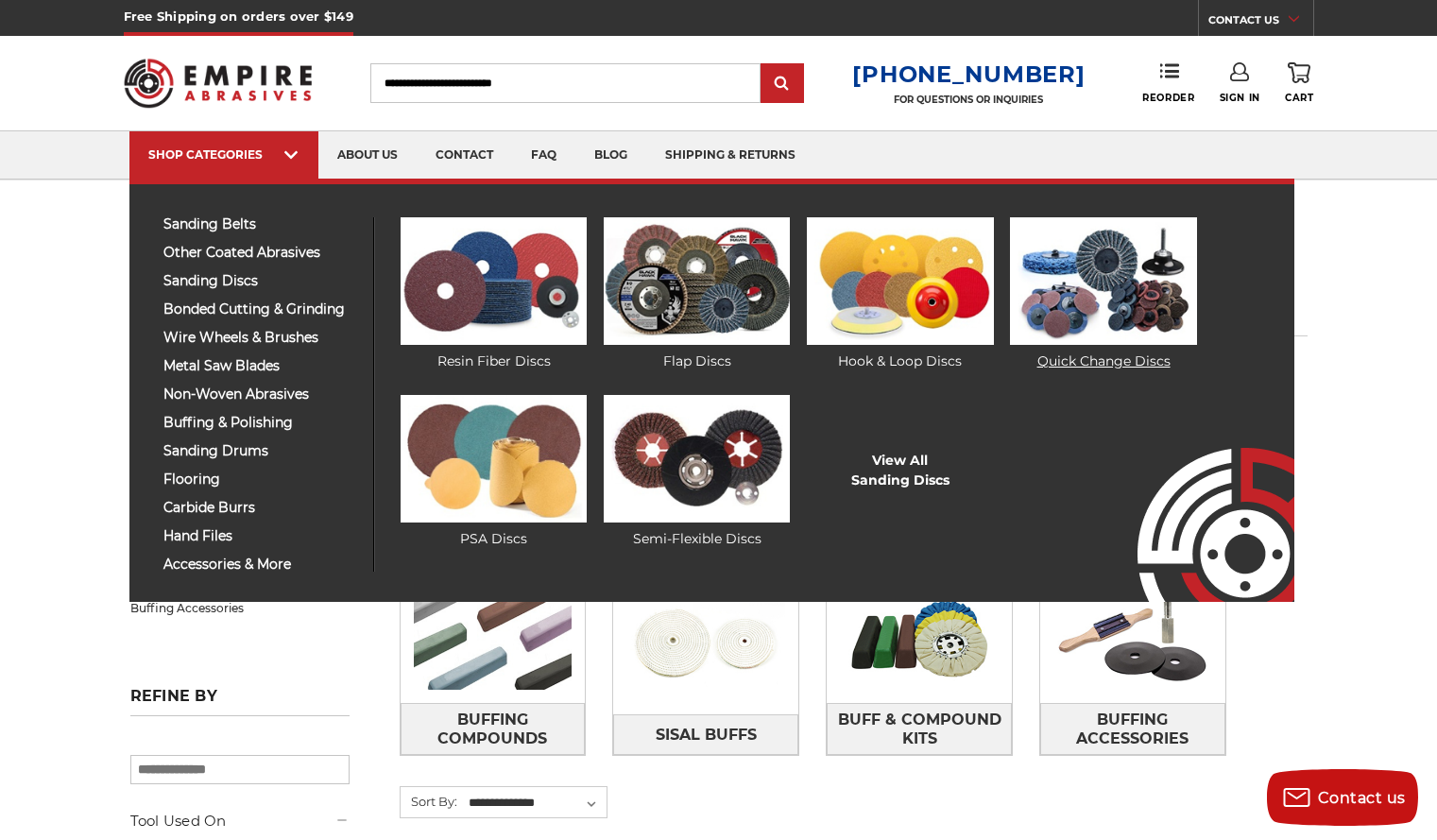
click at [1067, 332] on img at bounding box center [1103, 281] width 186 height 128
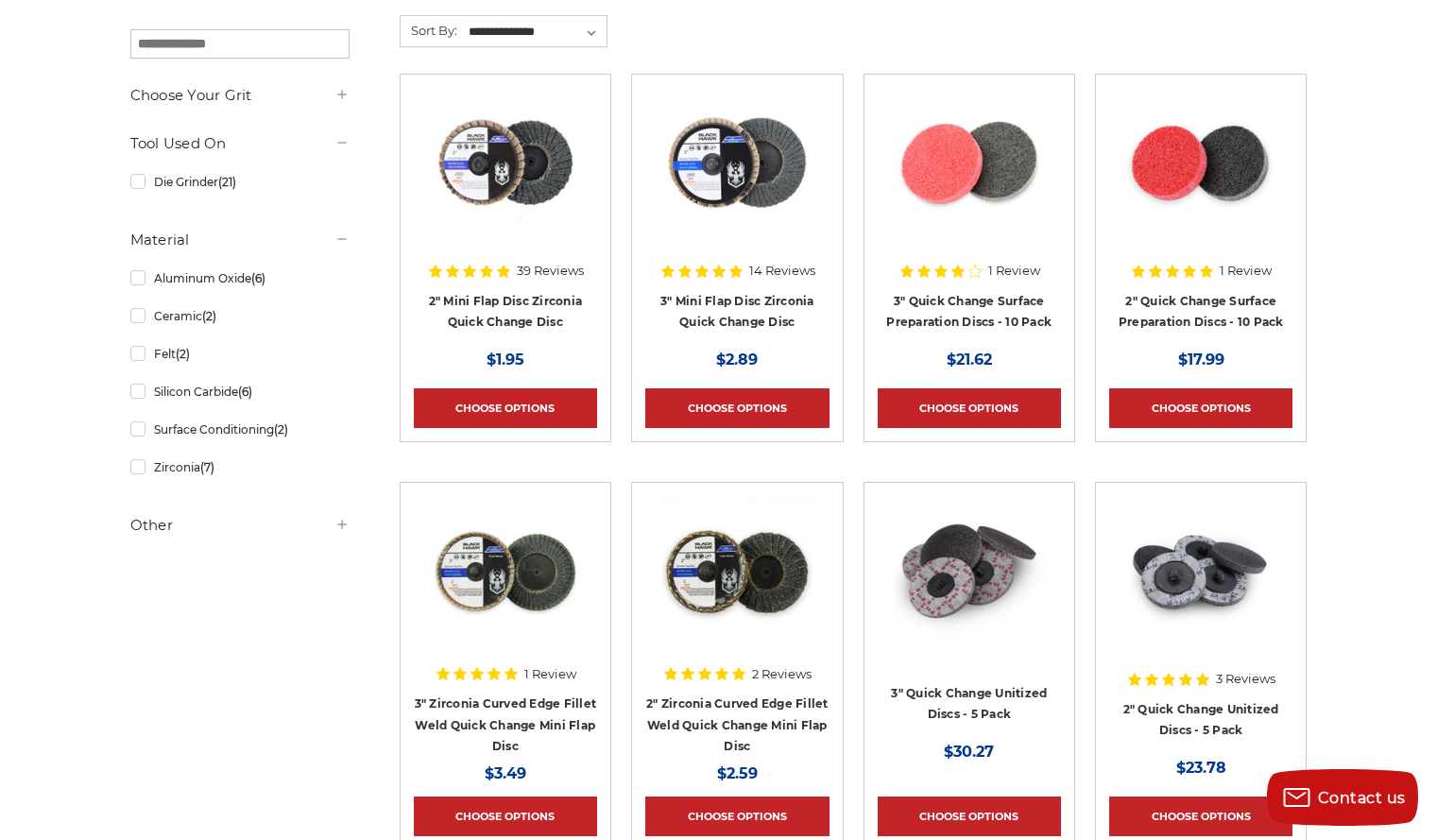
scroll to position [346, 0]
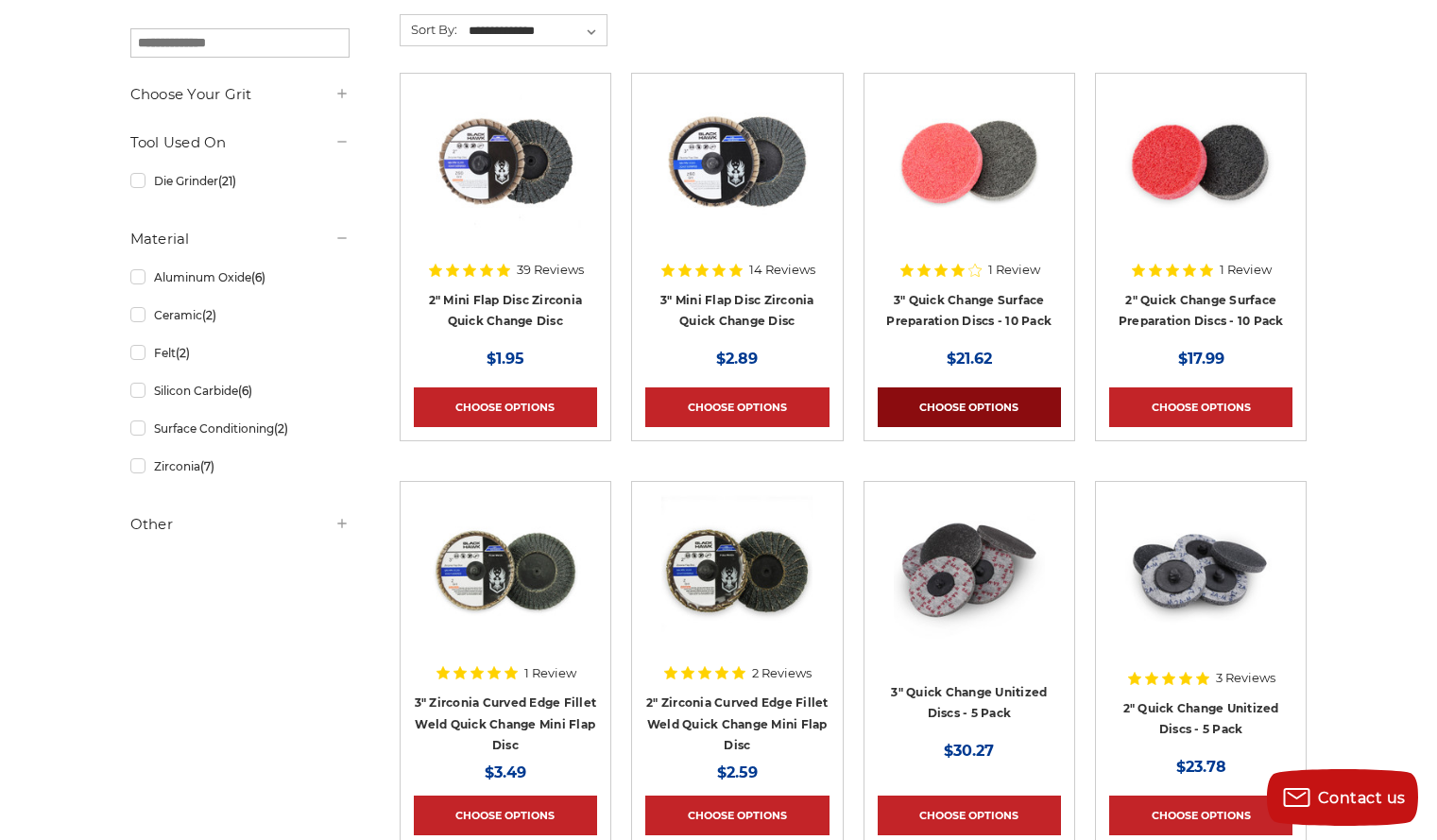
click at [1010, 403] on link "Choose Options" at bounding box center [969, 407] width 184 height 39
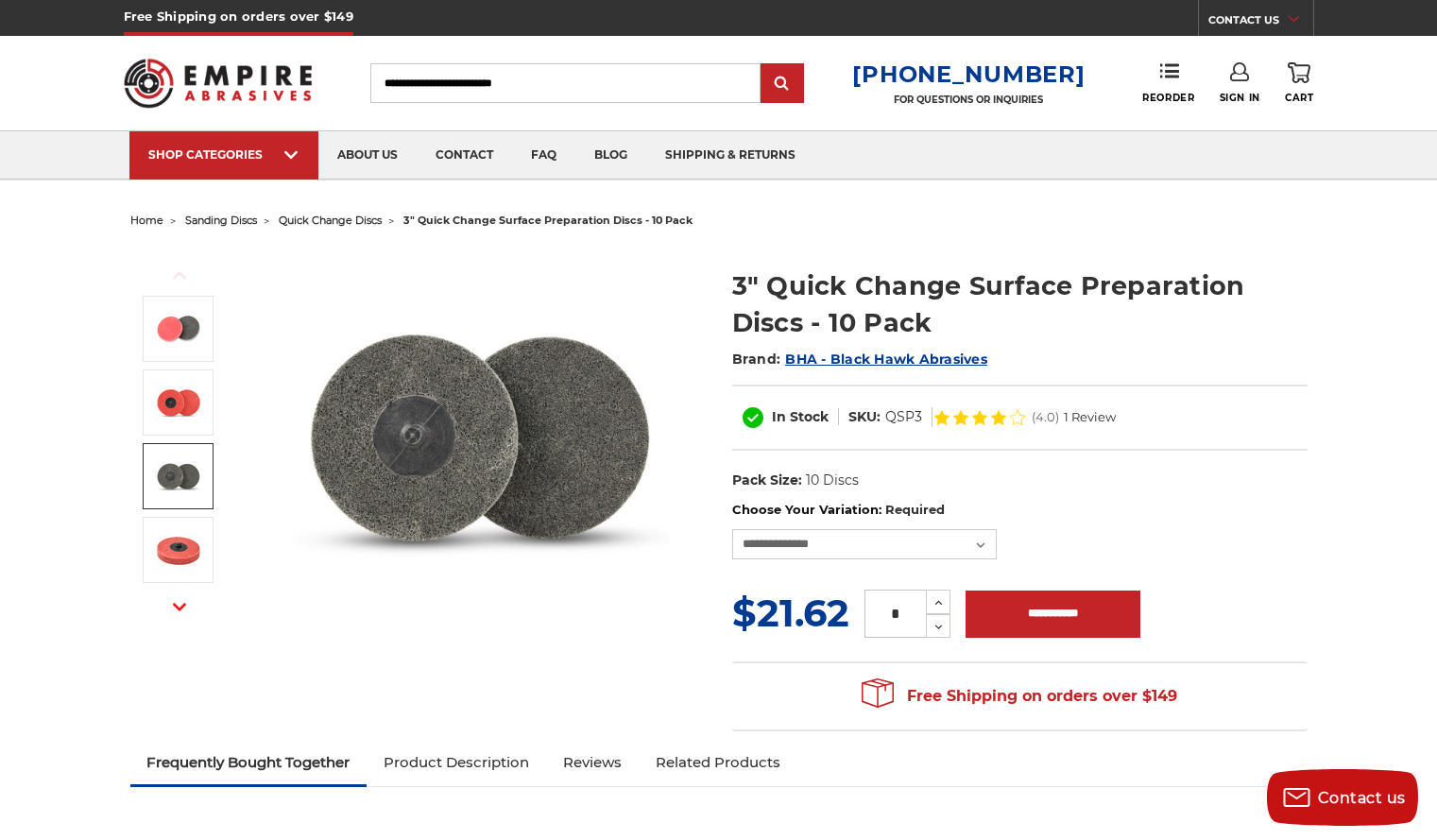
click at [190, 466] on img at bounding box center [179, 476] width 47 height 47
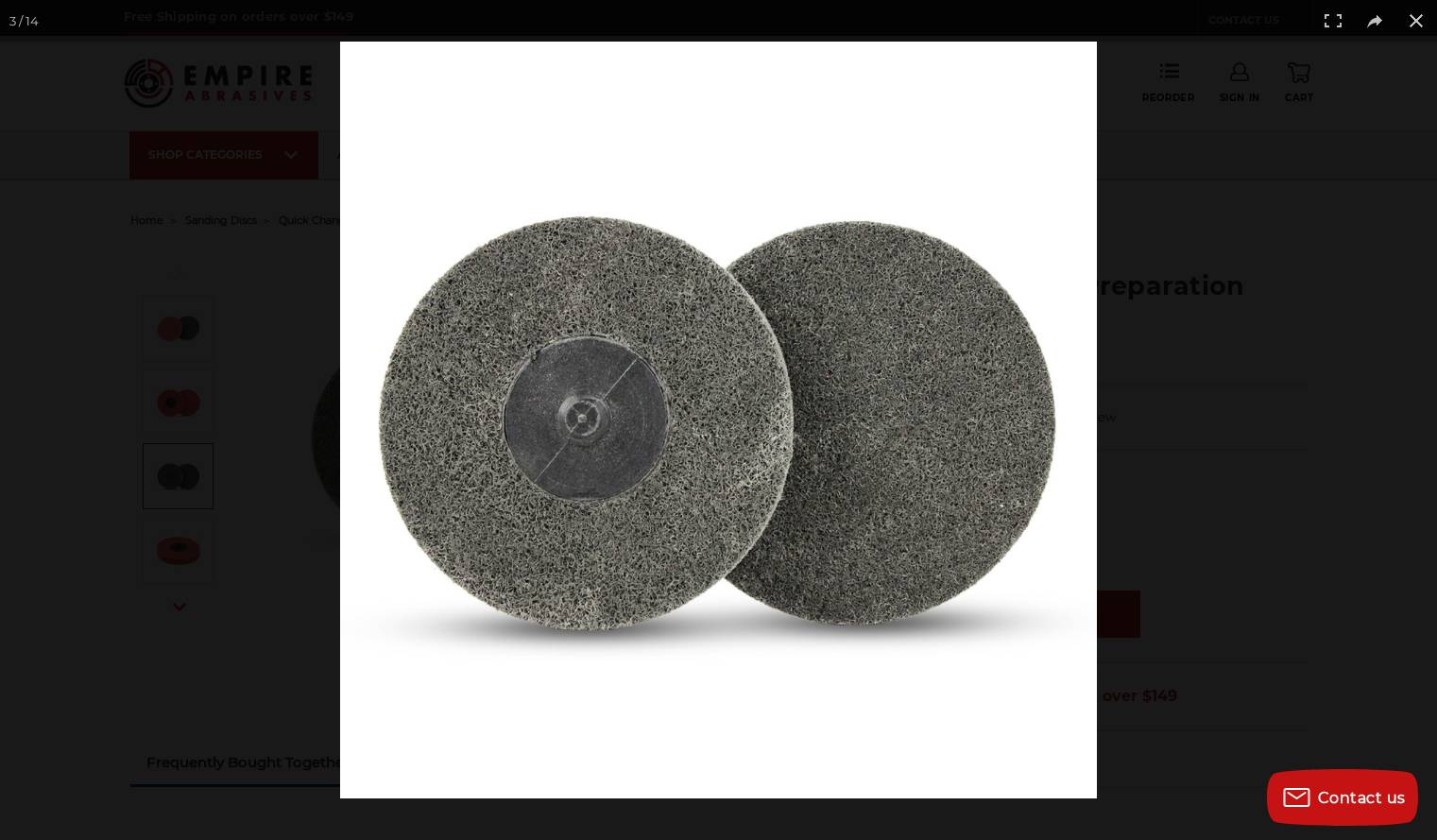
click at [190, 466] on div at bounding box center [718, 420] width 1437 height 840
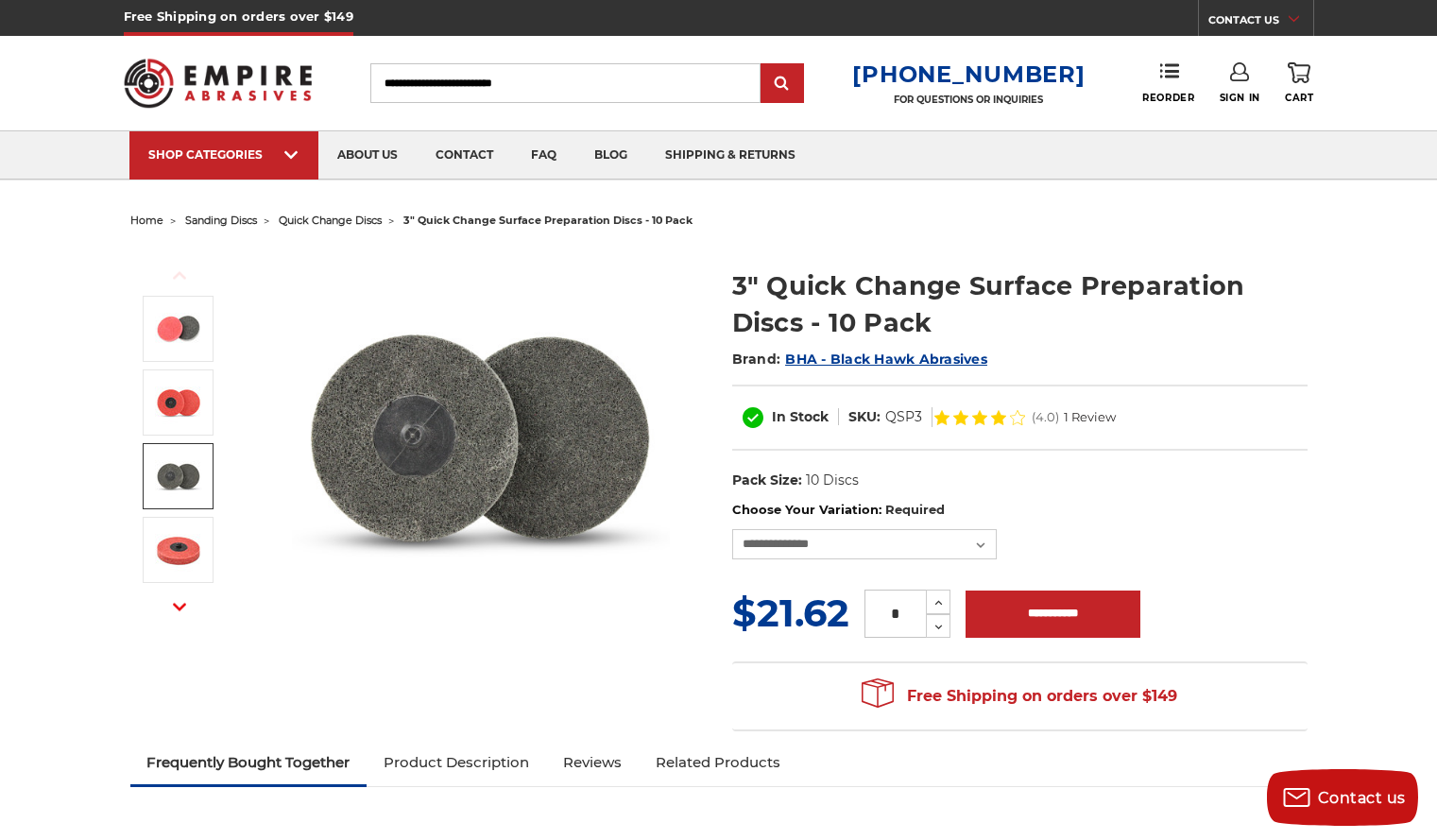
click at [937, 604] on icon at bounding box center [938, 602] width 14 height 17
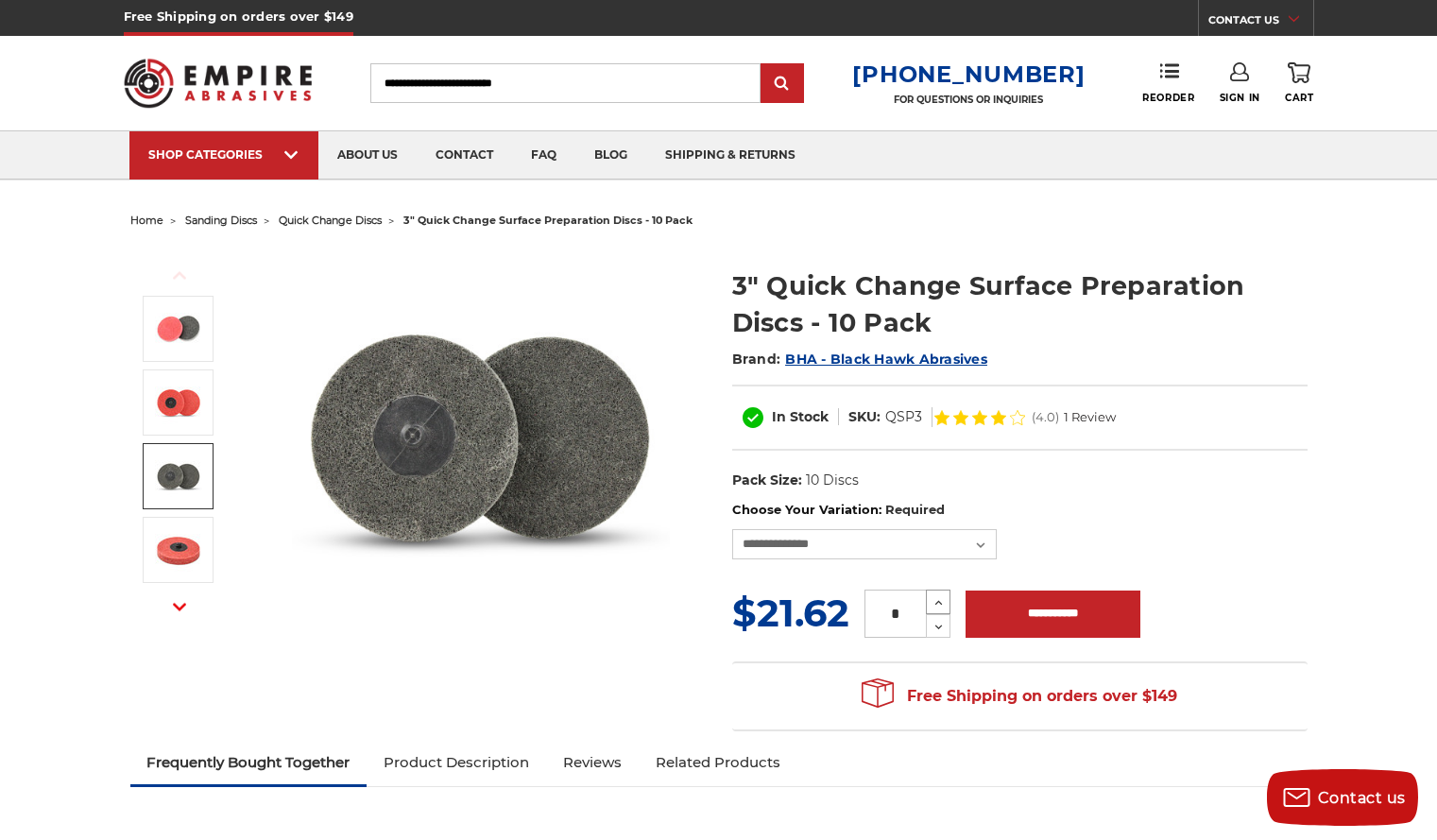
click at [937, 604] on icon at bounding box center [938, 602] width 14 height 17
type input "*"
click at [1038, 628] on input "**********" at bounding box center [1053, 614] width 175 height 47
click at [428, 469] on img at bounding box center [480, 436] width 378 height 378
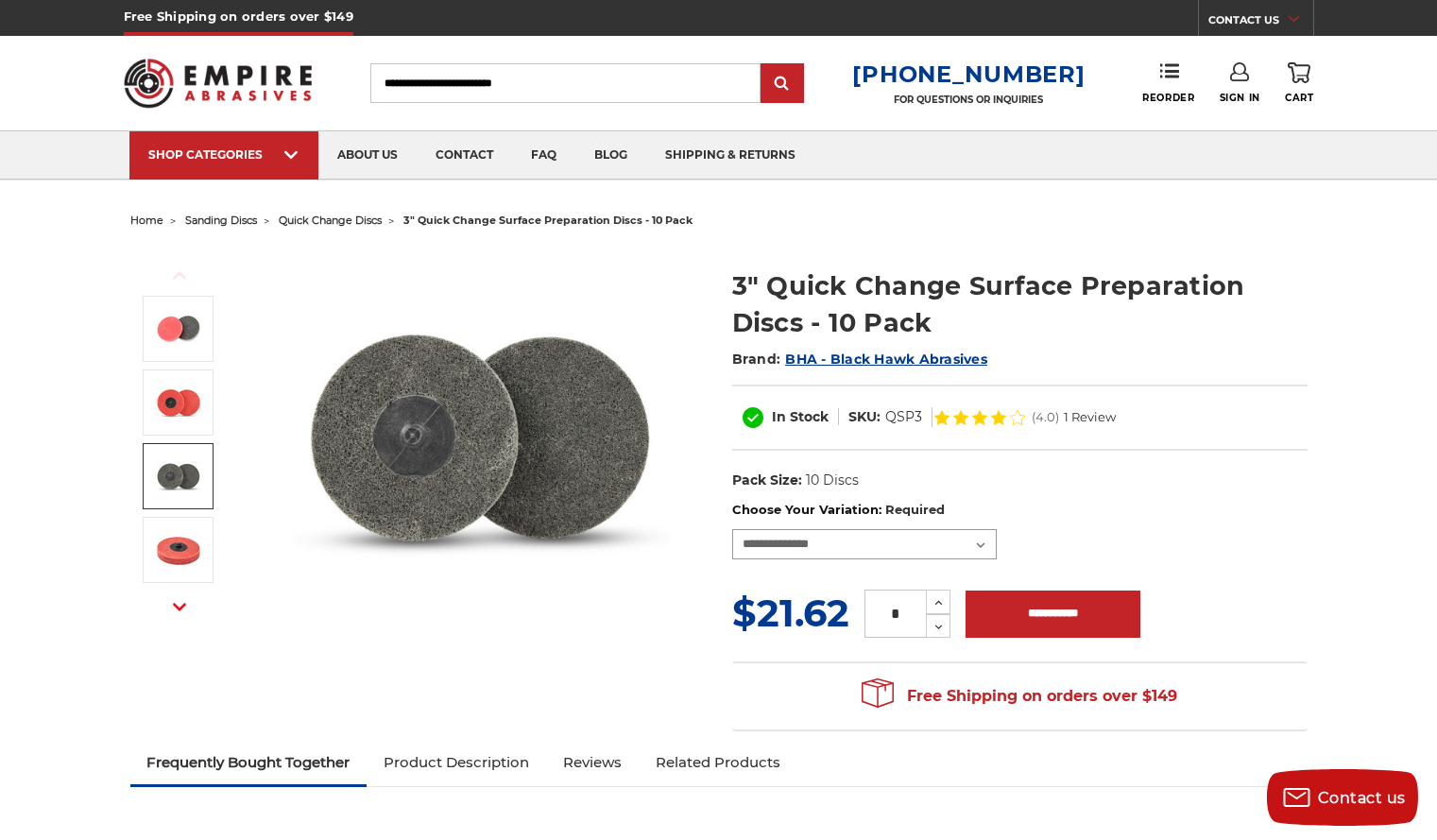
click at [986, 545] on select "**********" at bounding box center [864, 544] width 264 height 30
select select "****"
click at [732, 529] on select "**********" at bounding box center [864, 544] width 264 height 30
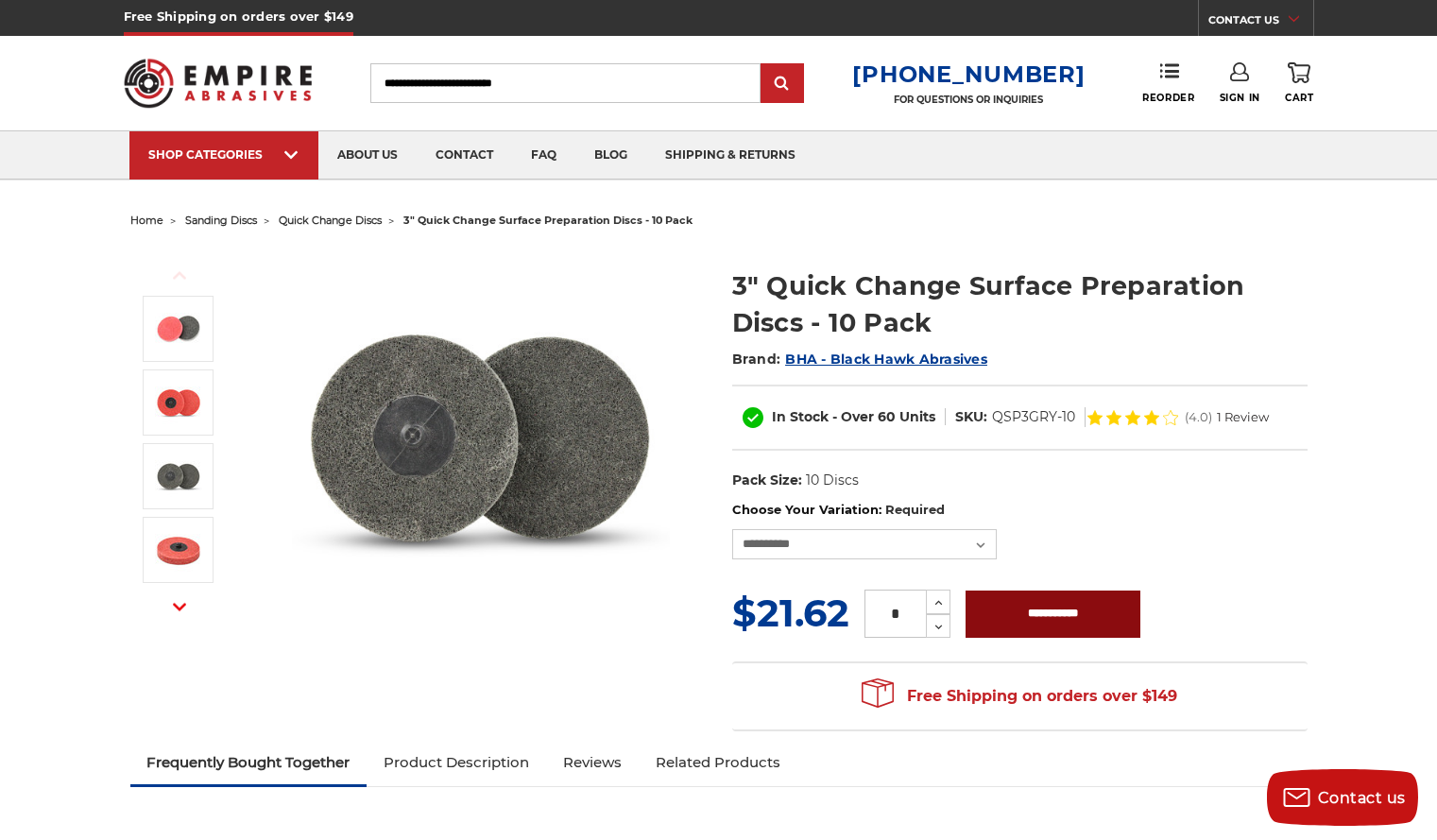
click at [1044, 615] on input "**********" at bounding box center [1053, 614] width 175 height 47
type input "**********"
click at [941, 625] on use at bounding box center [939, 626] width 8 height 5
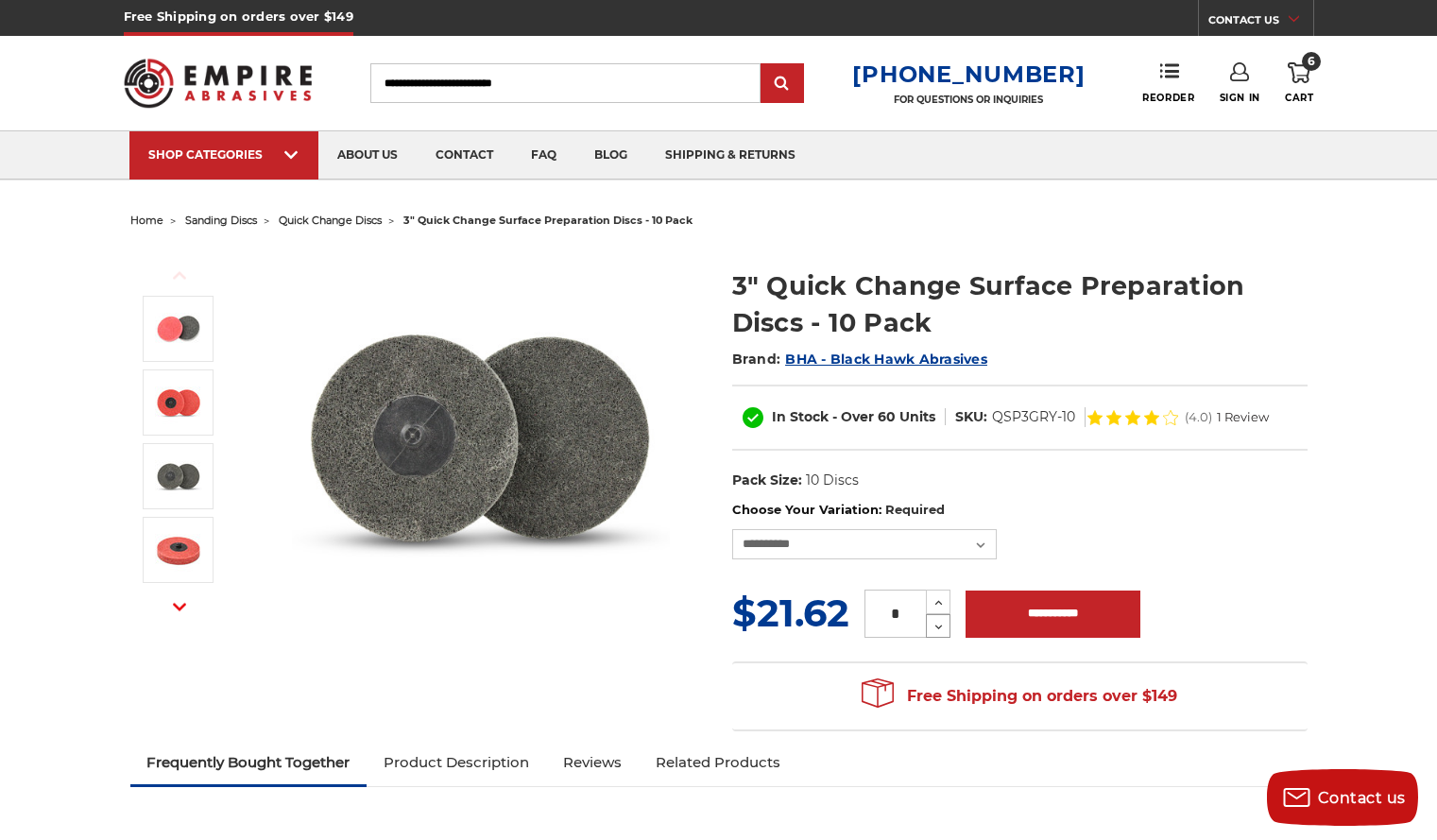
click at [941, 625] on use at bounding box center [939, 626] width 8 height 5
type input "*"
click at [1008, 613] on input "**********" at bounding box center [1053, 614] width 175 height 47
type input "**********"
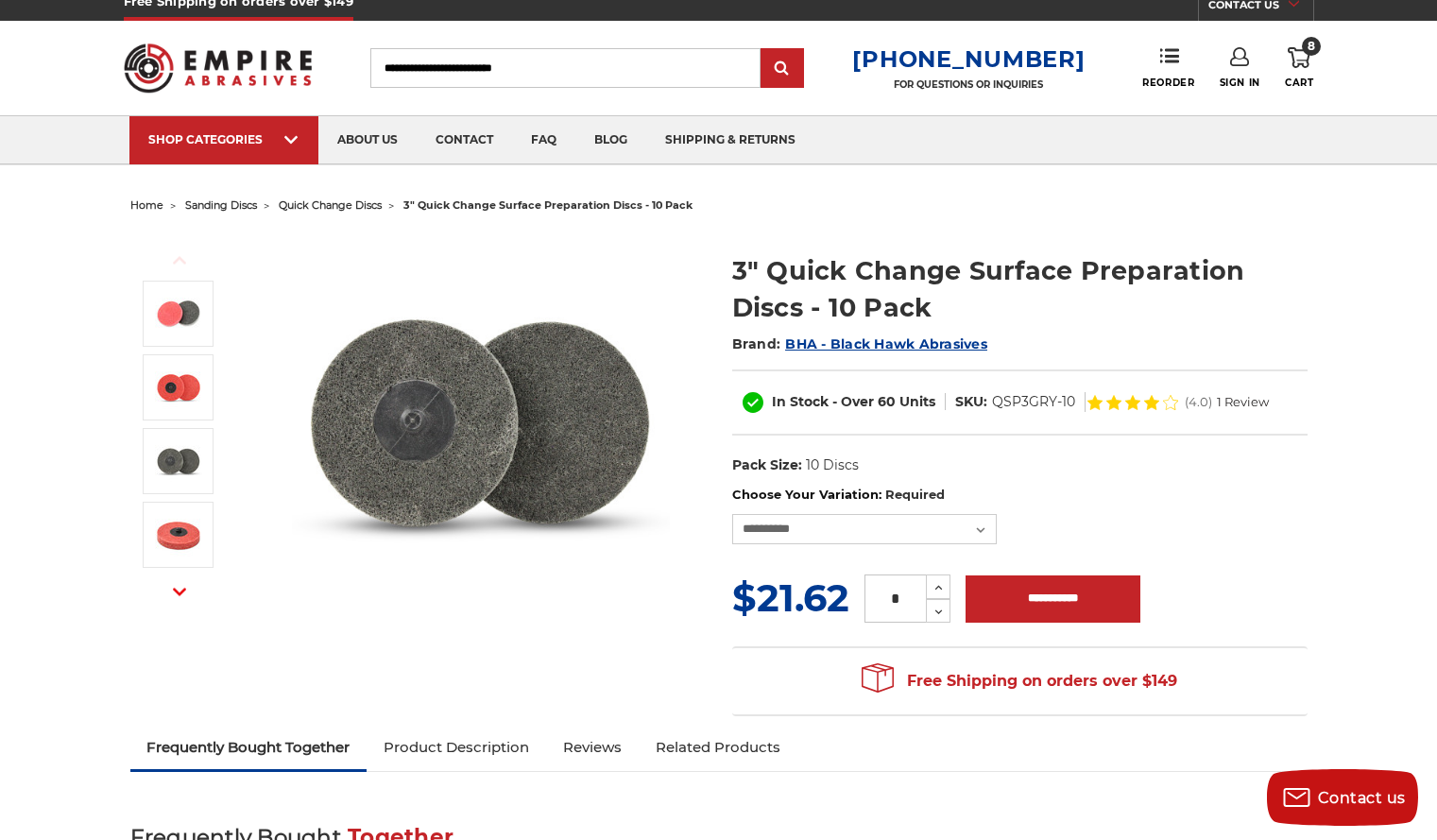
scroll to position [8, 0]
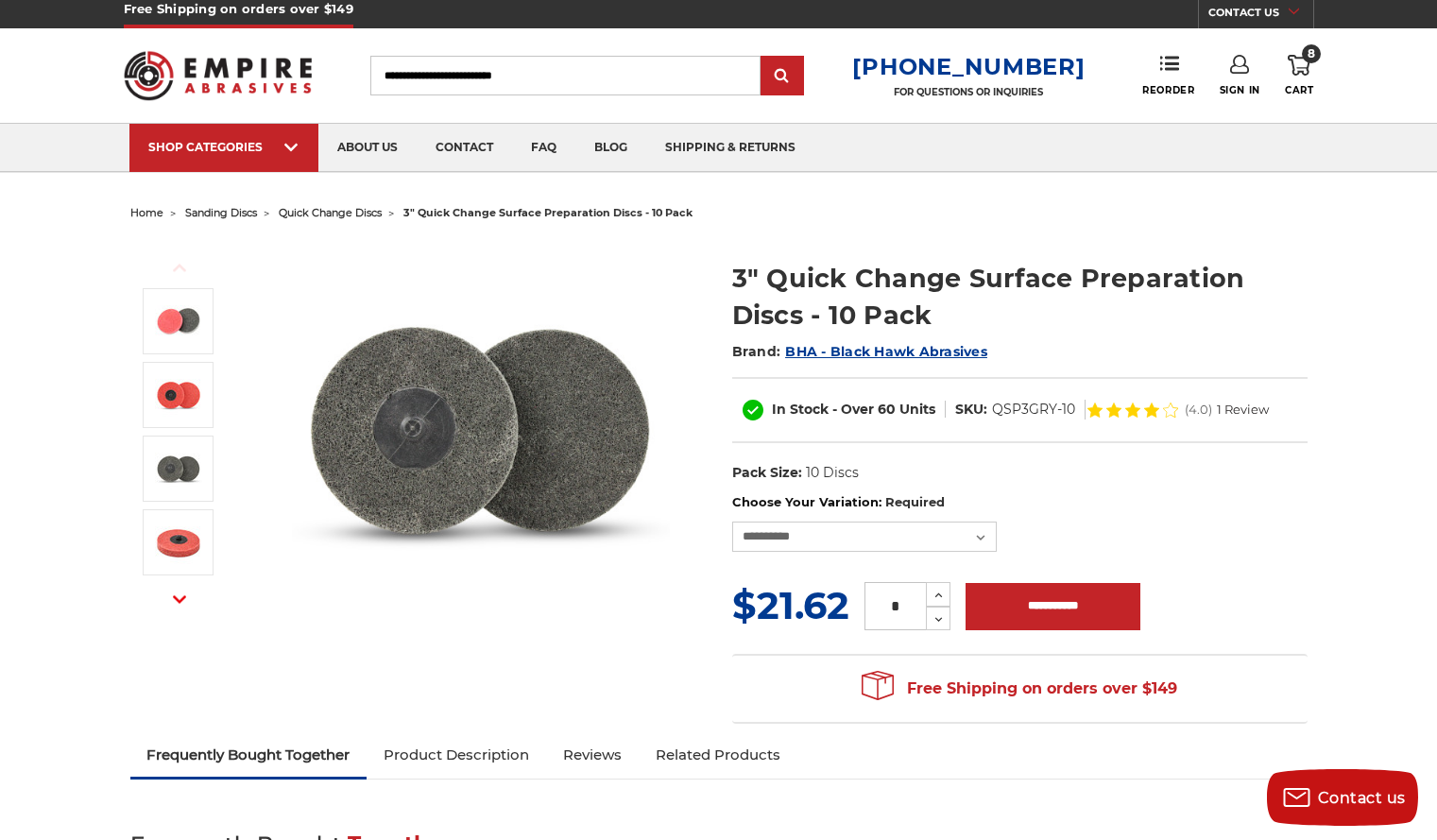
drag, startPoint x: 616, startPoint y: 624, endPoint x: 317, endPoint y: 741, distance: 321.1
click at [317, 741] on link "Frequently Bought Together" at bounding box center [249, 755] width 238 height 41
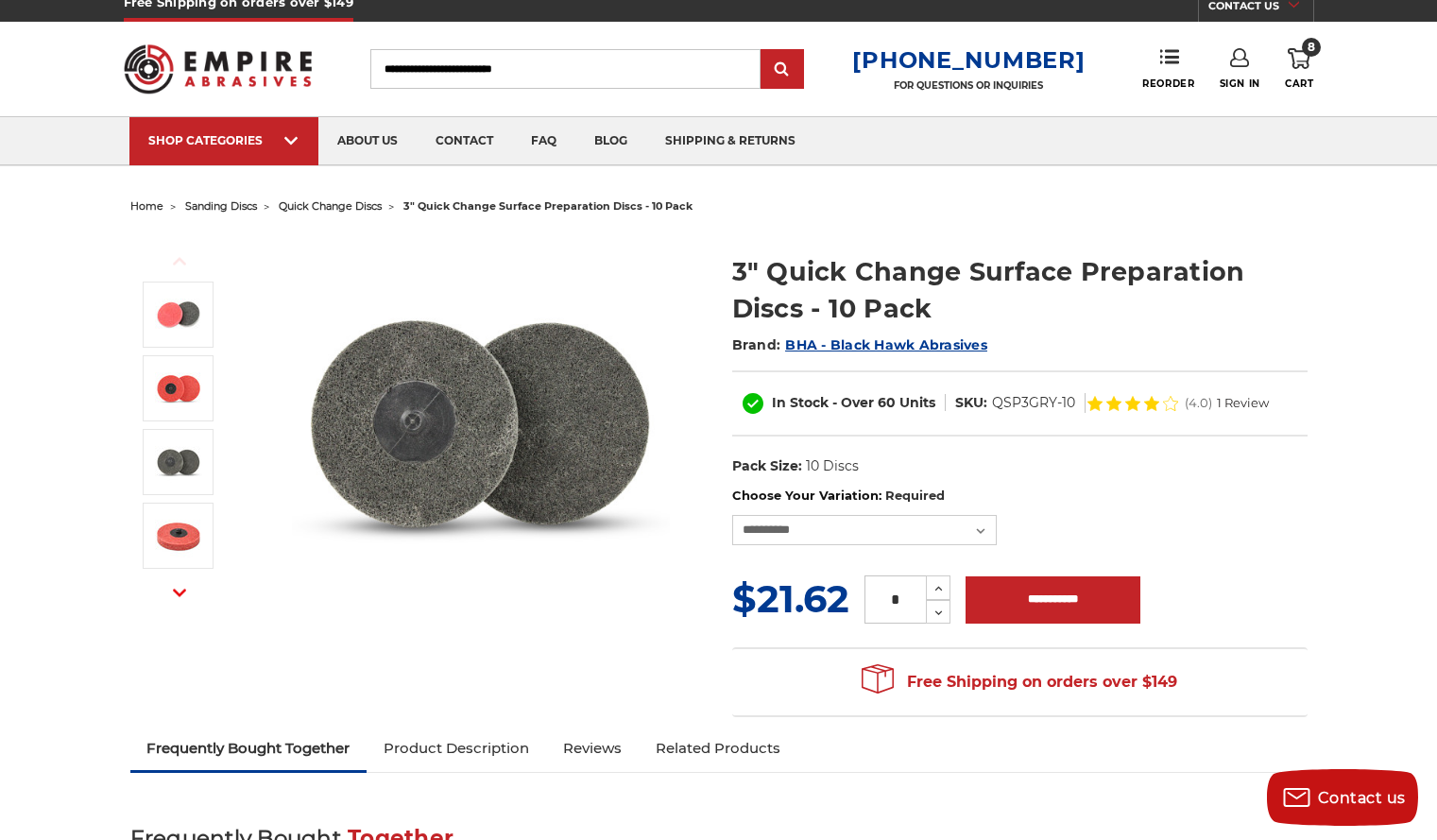
scroll to position [0, 0]
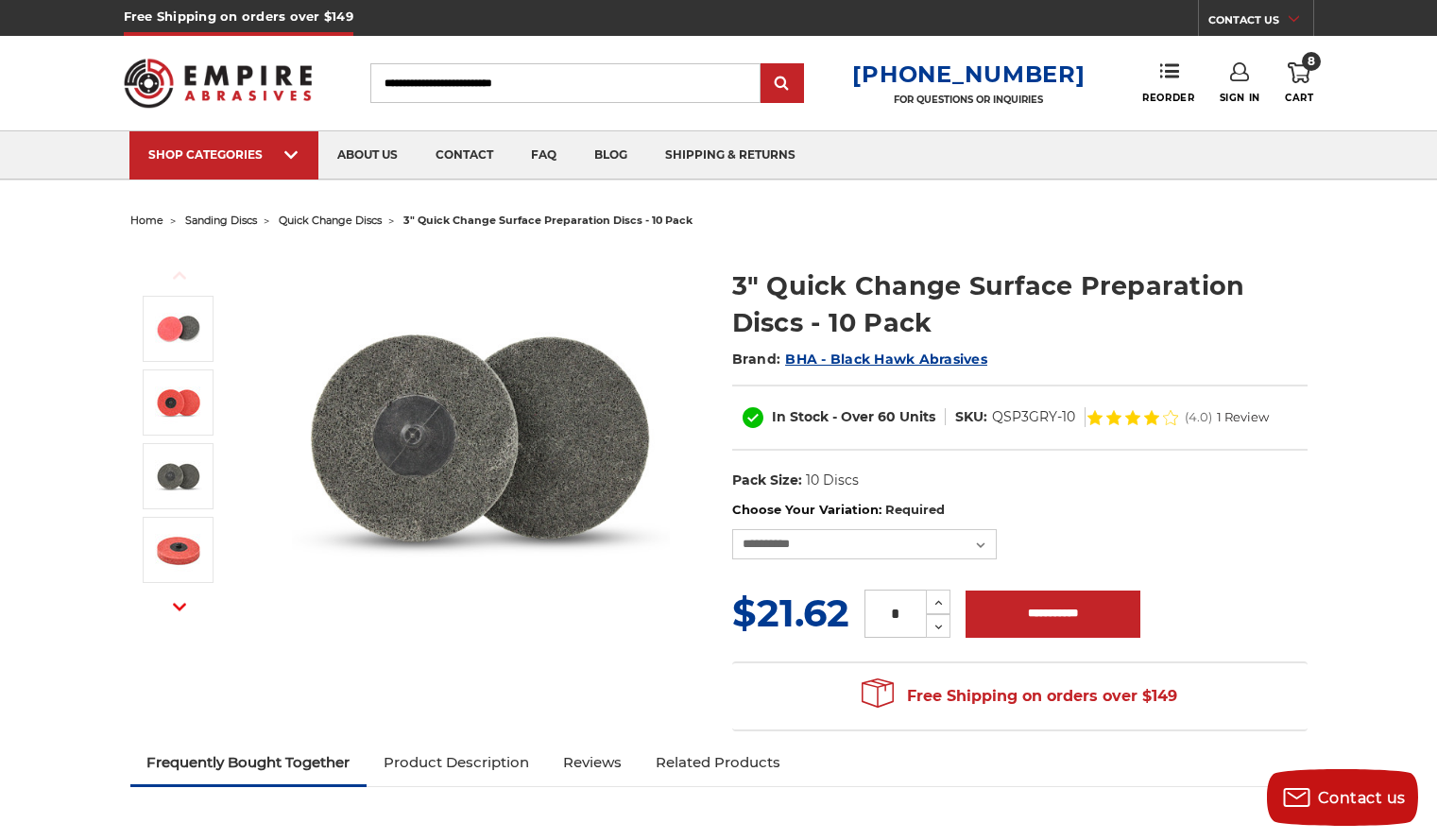
click at [1301, 59] on div "Toggle menu Menu Search 1-800-816-3824 FOR QUESTIONS OR INQUIRIES Phone Reorder…" at bounding box center [718, 83] width 1191 height 94
click at [1301, 94] on span "Cart" at bounding box center [1299, 97] width 28 height 13
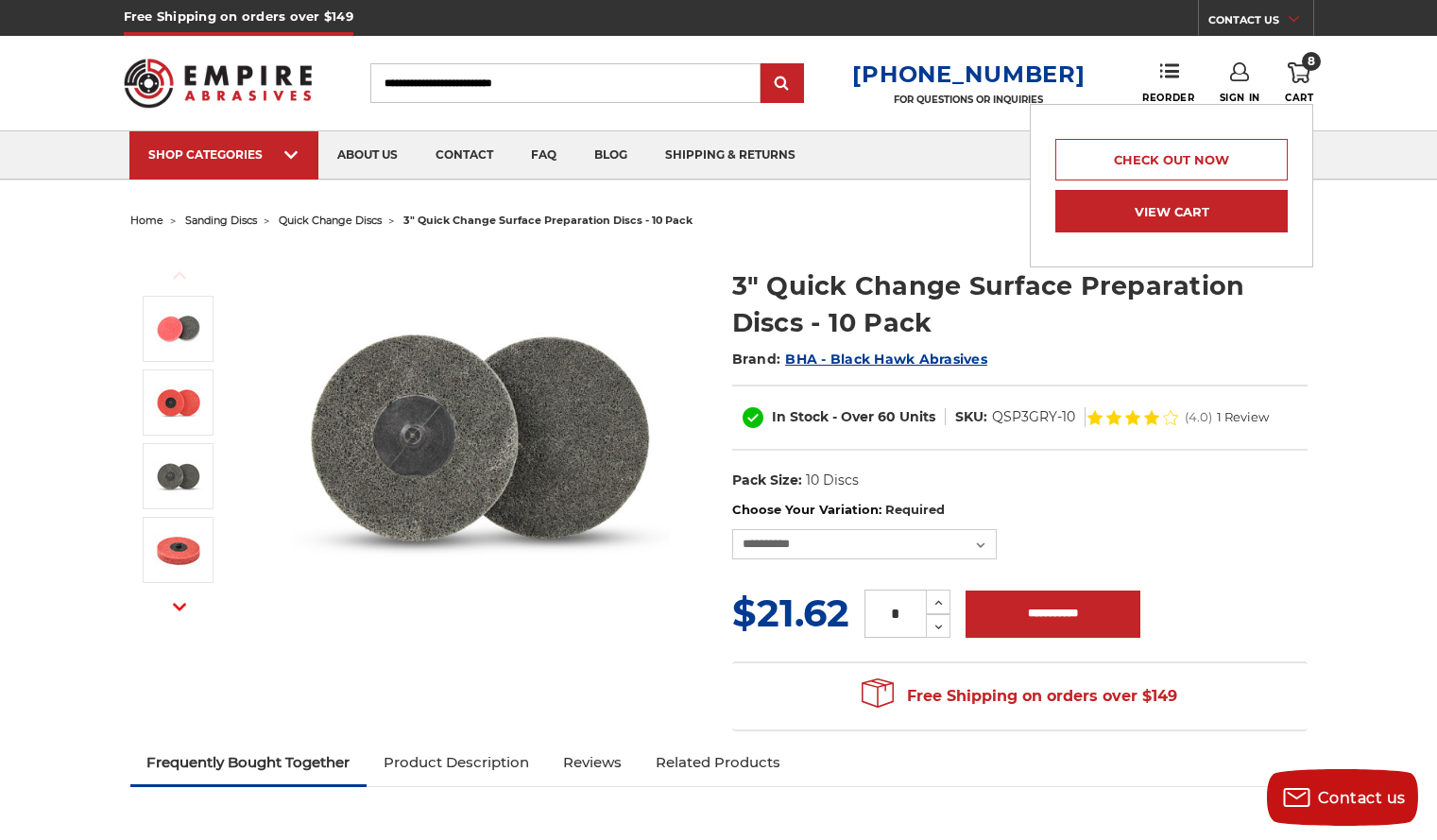
click at [1196, 201] on link "View Cart" at bounding box center [1171, 210] width 233 height 42
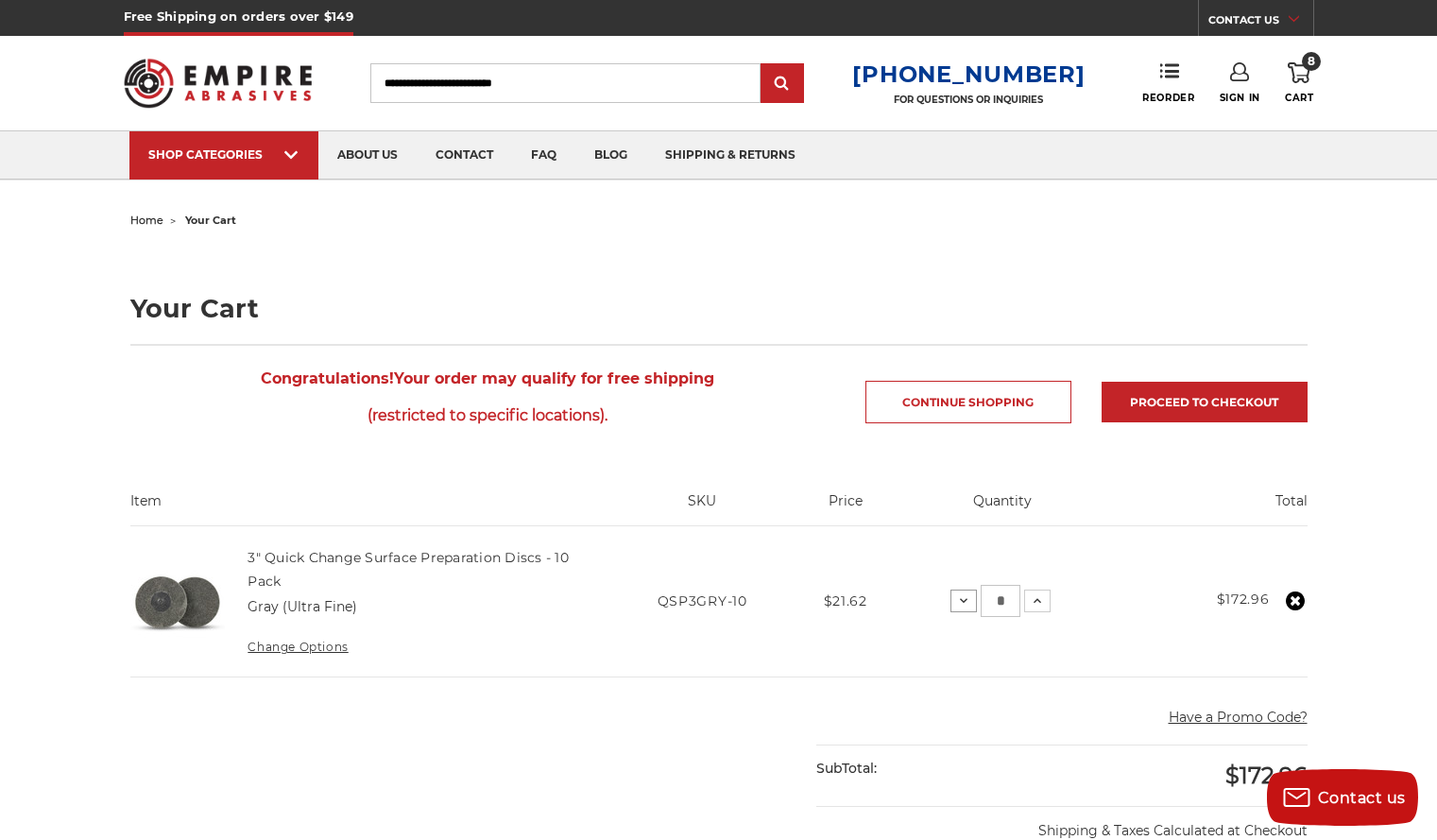
click at [962, 604] on icon at bounding box center [963, 600] width 15 height 15
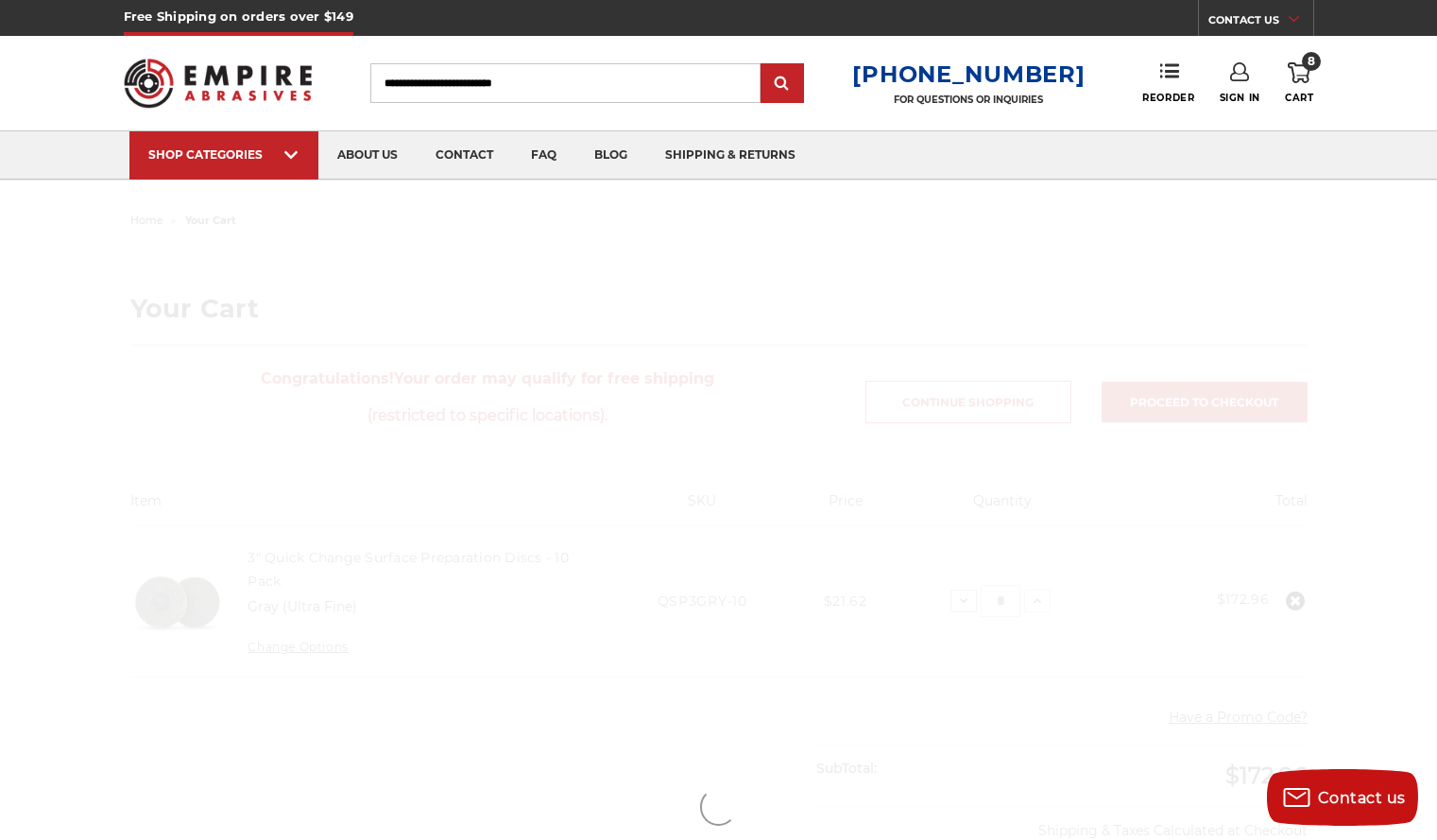
click at [960, 603] on main "home your cart Your Cart Congratulations! Your order may qualify for free shipp…" at bounding box center [718, 807] width 1197 height 1199
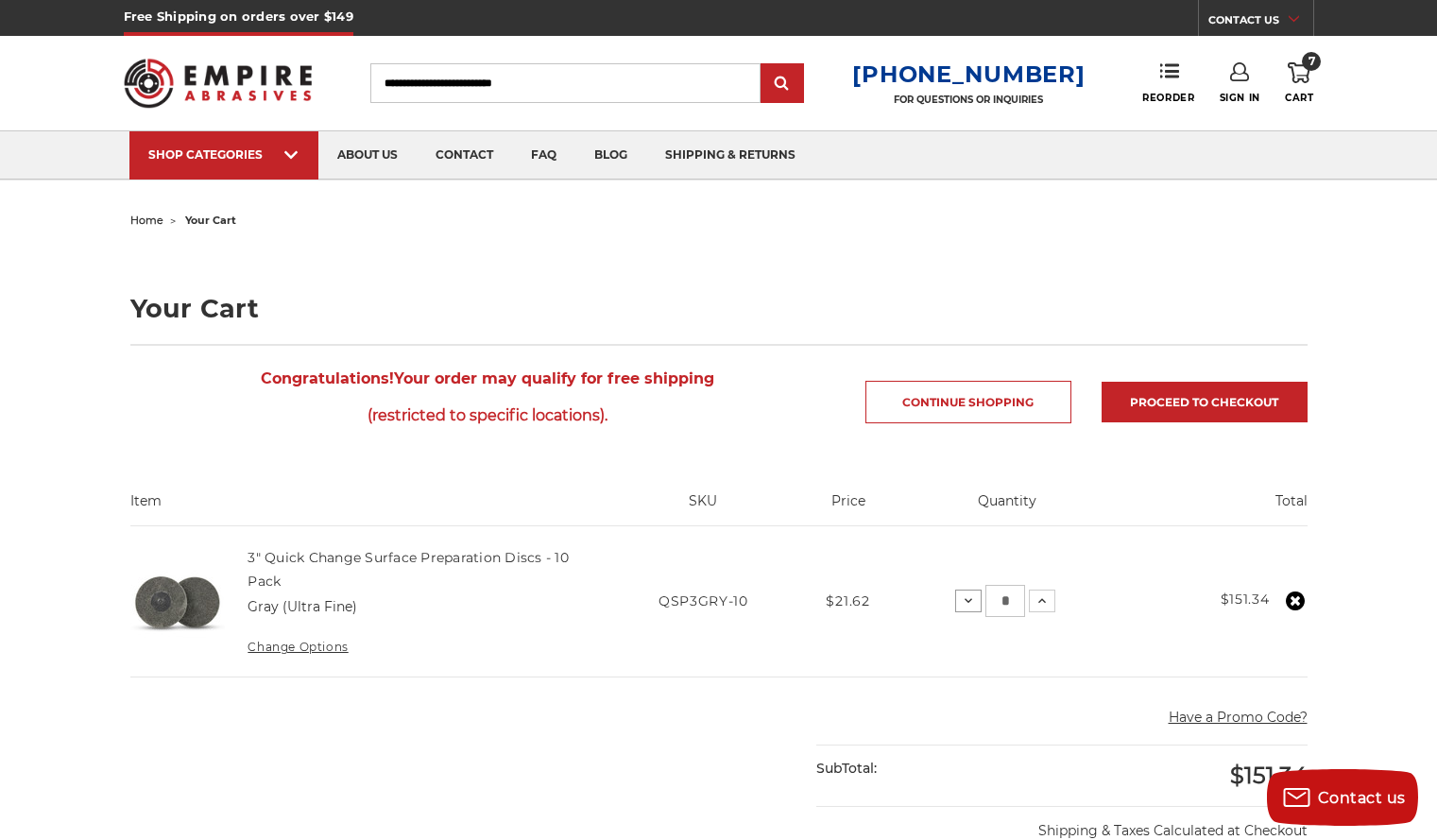
click at [968, 602] on use at bounding box center [969, 601] width 8 height 5
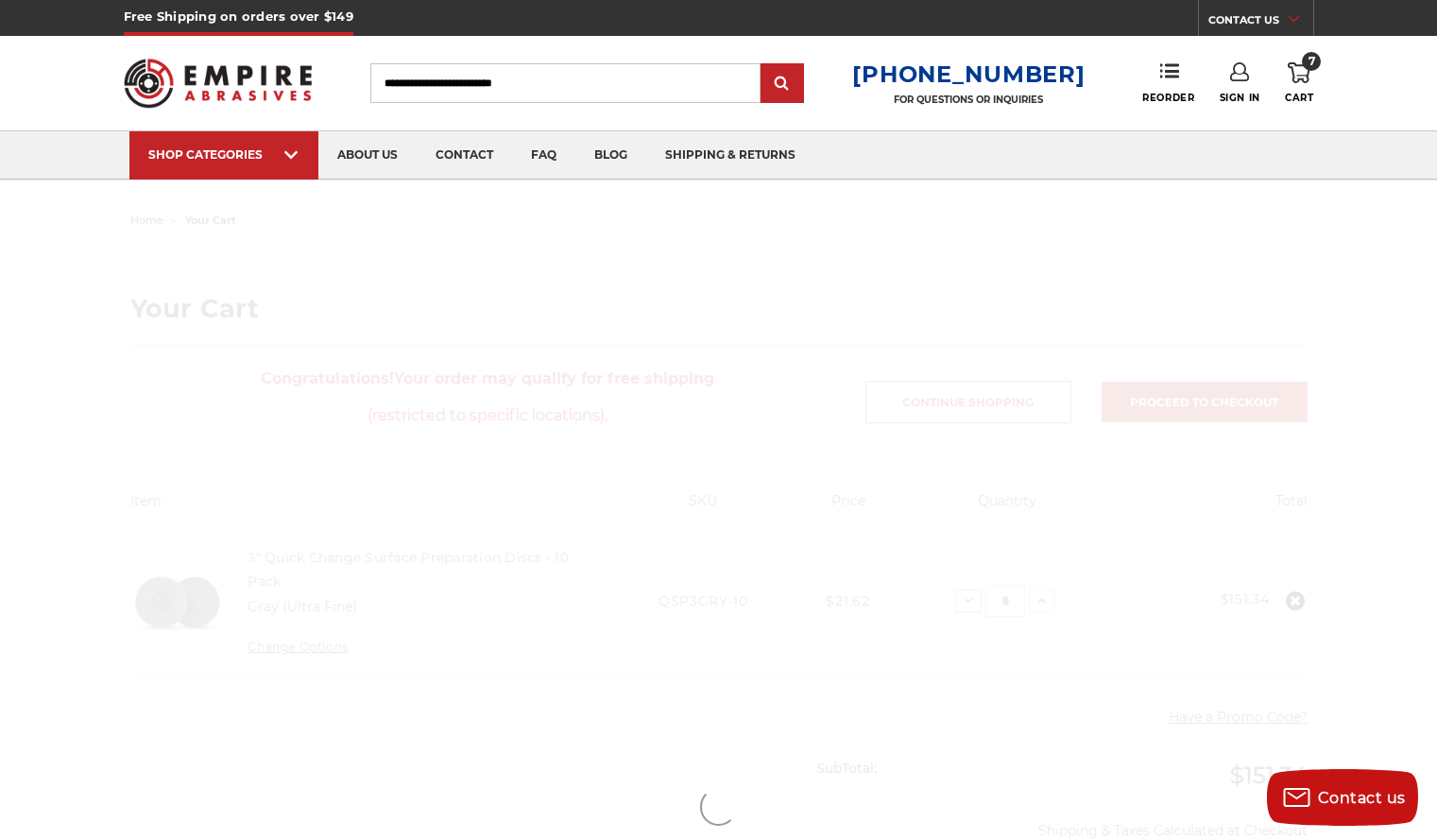
click at [968, 602] on main "home your cart Your Cart Congratulations! Your order may qualify for free shipp…" at bounding box center [718, 807] width 1197 height 1199
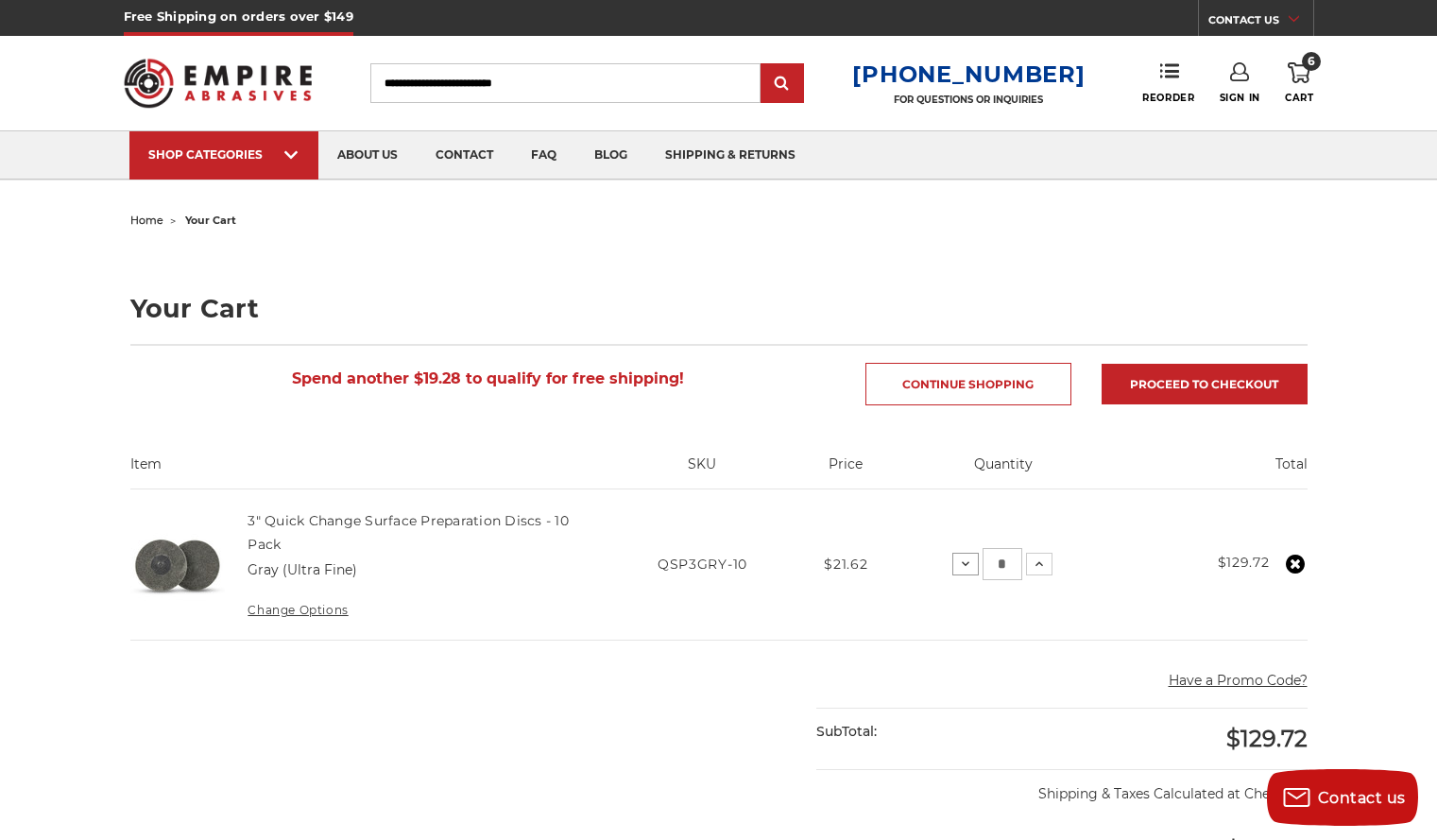
click at [964, 565] on icon at bounding box center [965, 563] width 15 height 15
click at [964, 565] on icon at bounding box center [966, 563] width 15 height 15
click at [964, 565] on icon at bounding box center [968, 563] width 15 height 15
click at [968, 563] on icon at bounding box center [968, 563] width 15 height 15
